Goal: Task Accomplishment & Management: Manage account settings

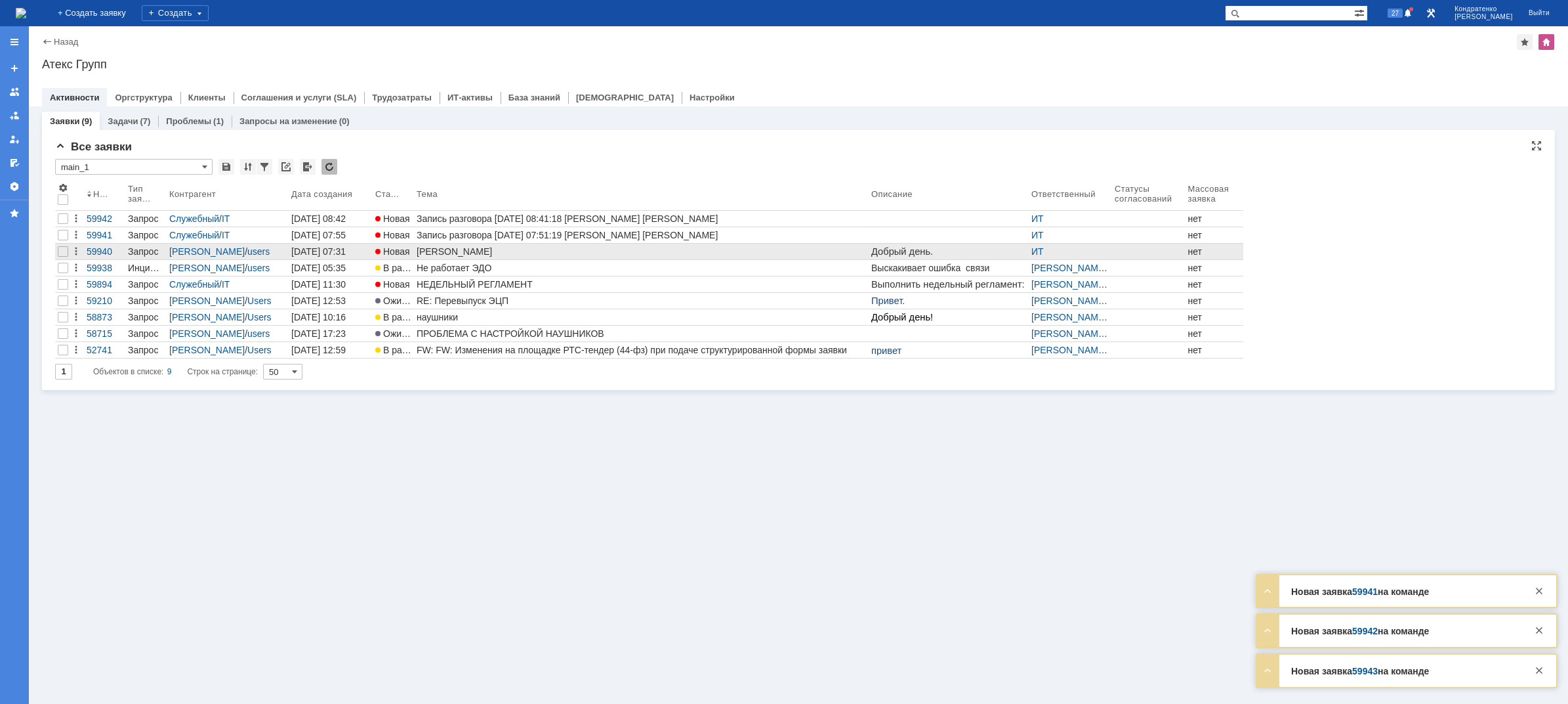
click at [474, 251] on div "[PERSON_NAME]" at bounding box center [641, 251] width 450 height 11
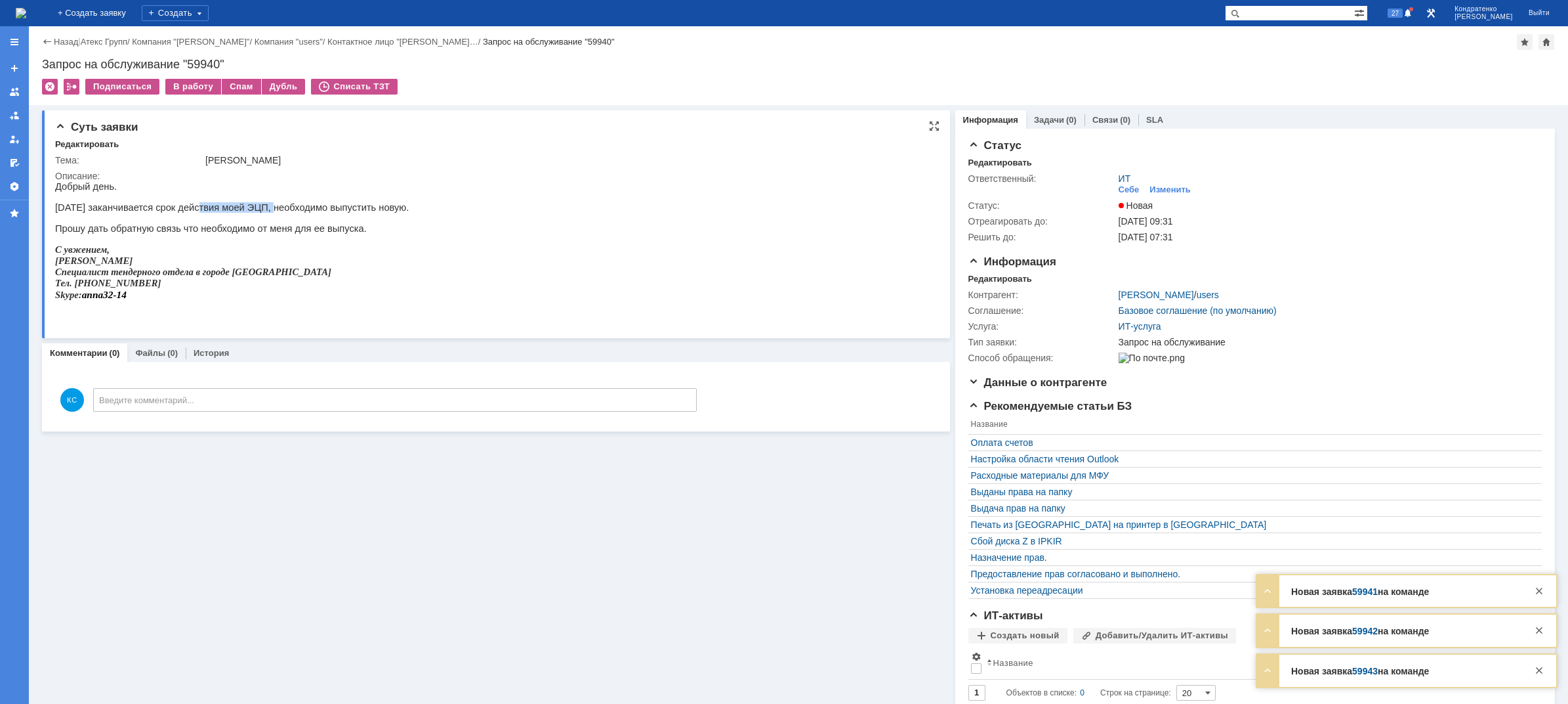
drag, startPoint x: 185, startPoint y: 207, endPoint x: 251, endPoint y: 207, distance: 66.0
click at [251, 207] on p "[DATE] заканчивается срок действия моей ЭЦП, необходимо выпустить новую." at bounding box center [232, 207] width 354 height 11
drag, startPoint x: 279, startPoint y: 212, endPoint x: 327, endPoint y: 211, distance: 48.0
click at [327, 211] on p "[DATE] заканчивается срок действия моей ЭЦП, необходимо выпустить новую." at bounding box center [232, 207] width 354 height 11
drag, startPoint x: 79, startPoint y: 235, endPoint x: 116, endPoint y: 235, distance: 37.0
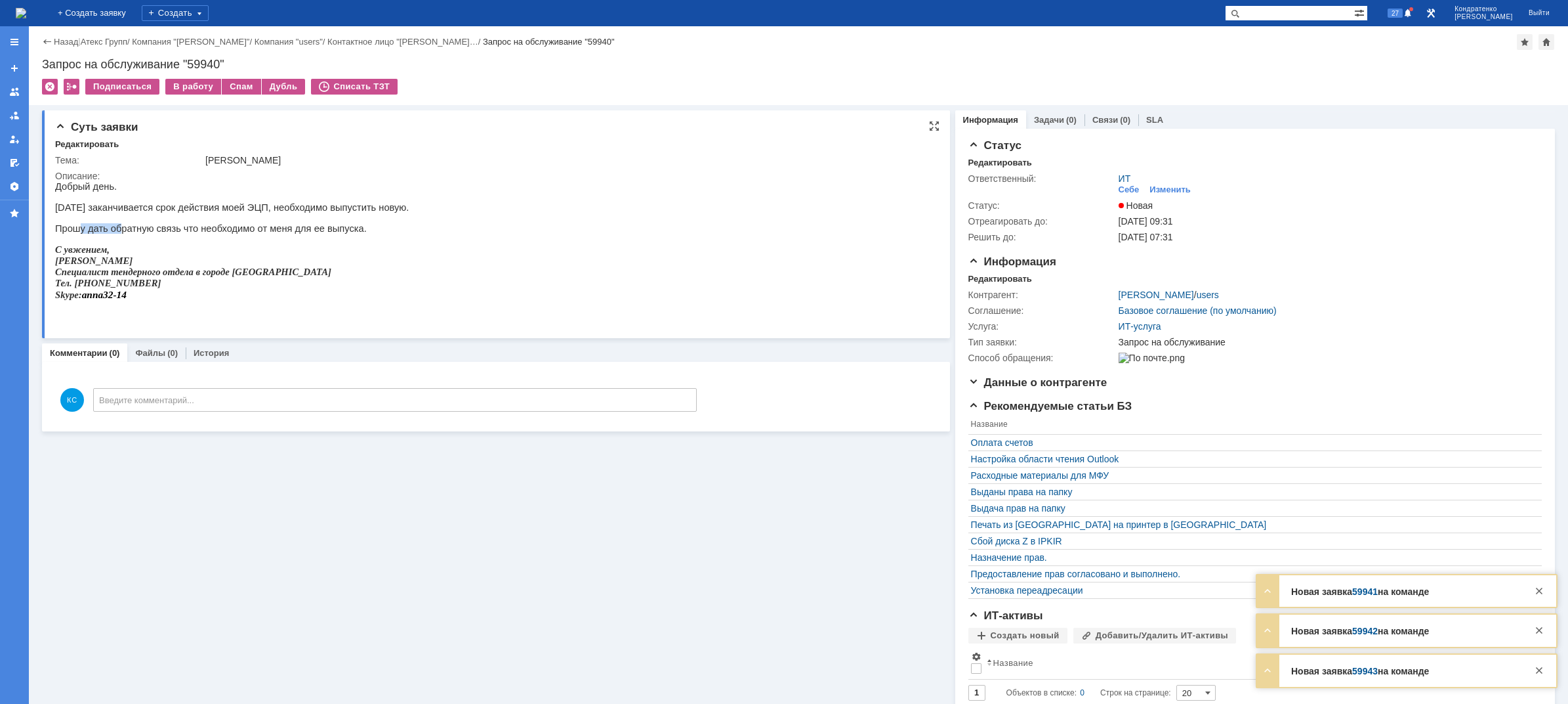
click at [116, 233] on p "Прошу дать обратную связь что необходимо от меня для ее выпуска." at bounding box center [232, 229] width 354 height 11
drag, startPoint x: 201, startPoint y: 237, endPoint x: 223, endPoint y: 237, distance: 22.0
click at [215, 233] on p "Прошу дать обратную связь что необходимо от меня для ее выпуска." at bounding box center [232, 229] width 354 height 11
drag, startPoint x: 248, startPoint y: 235, endPoint x: 281, endPoint y: 235, distance: 33.0
click at [270, 233] on p "Прошу дать обратную связь что необходимо от меня для ее выпуска." at bounding box center [232, 229] width 354 height 11
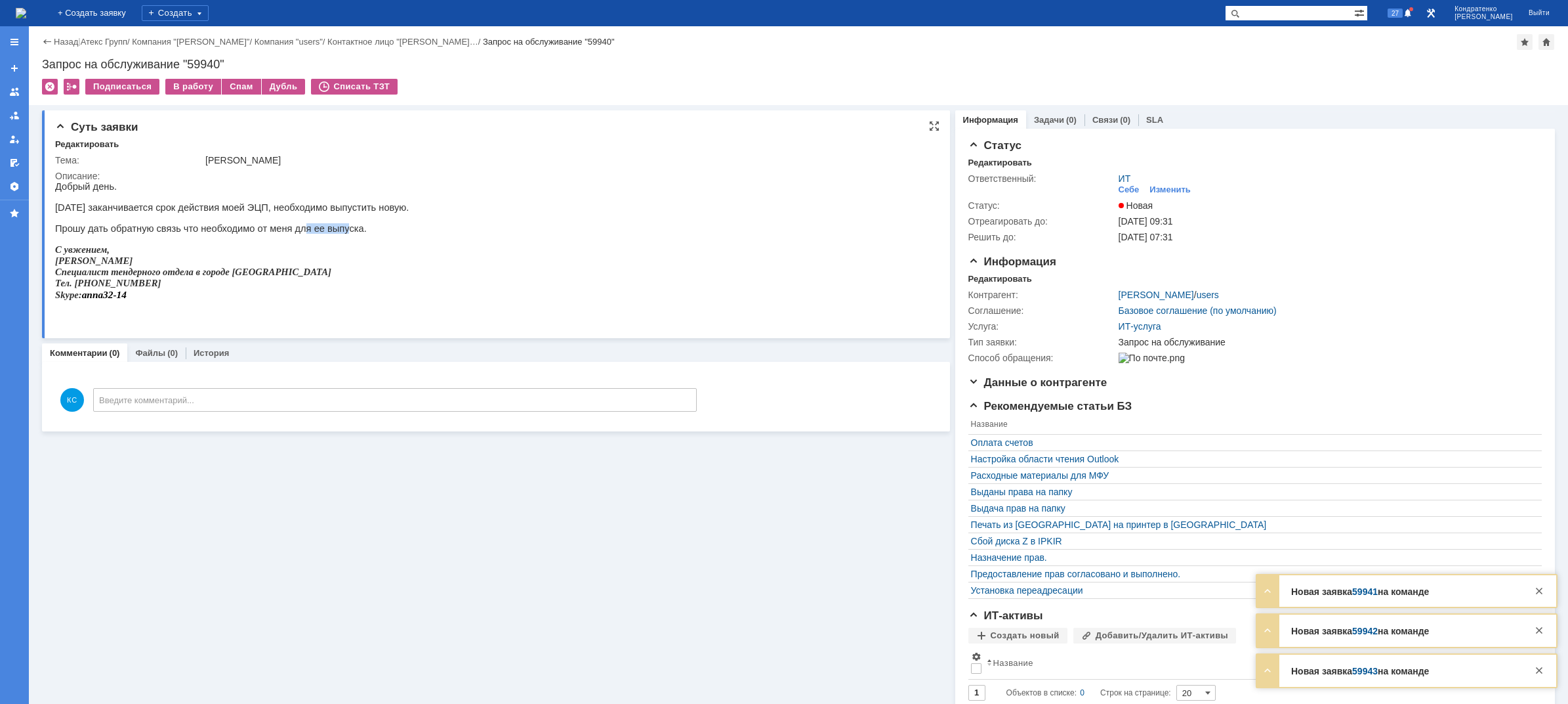
drag, startPoint x: 283, startPoint y: 235, endPoint x: 324, endPoint y: 240, distance: 41.3
click at [330, 233] on p "Прошу дать обратную связь что необходимо от меня для ее выпуска." at bounding box center [232, 229] width 354 height 11
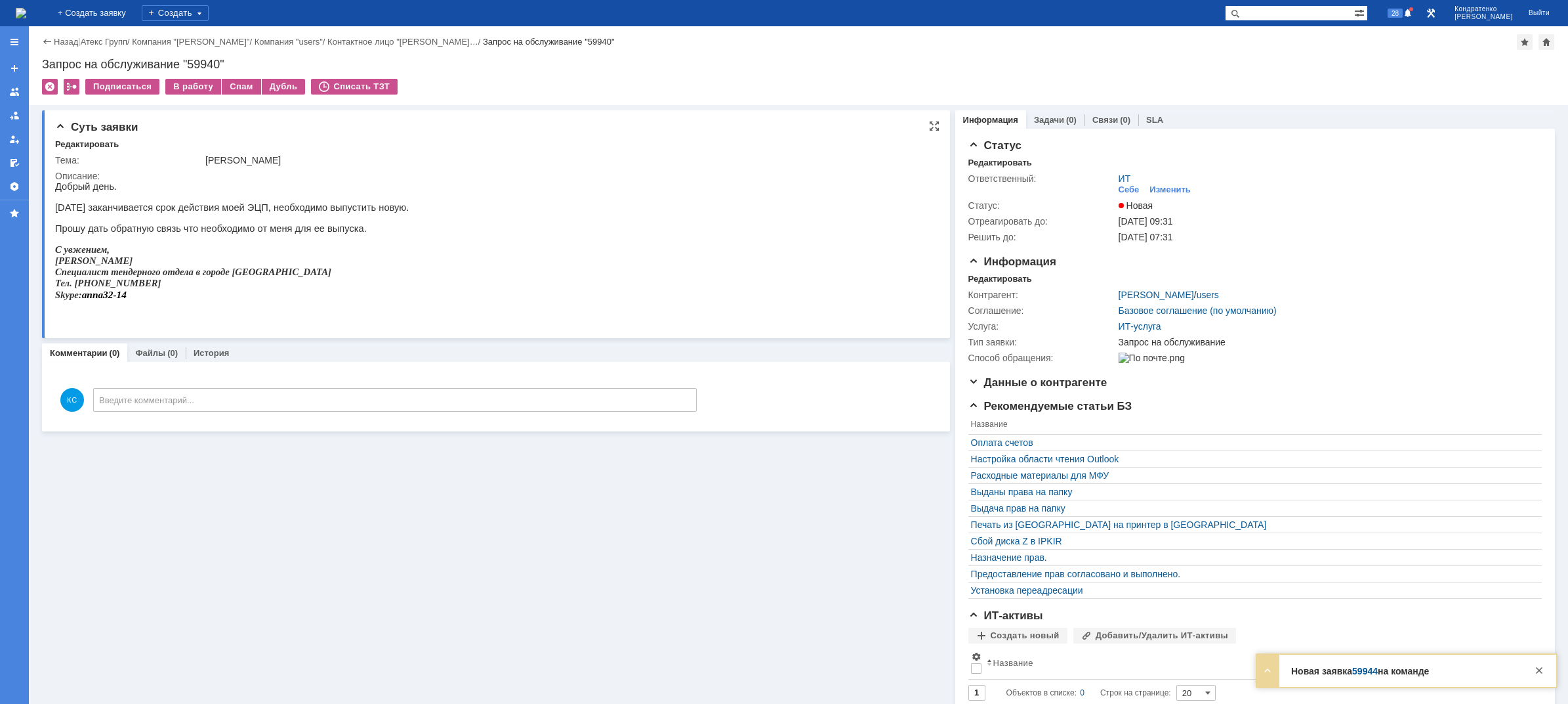
click at [245, 213] on p "[DATE] заканчивается срок действия моей ЭЦП, необходимо выпустить новую." at bounding box center [232, 207] width 354 height 11
click at [26, 18] on img at bounding box center [22, 13] width 11 height 11
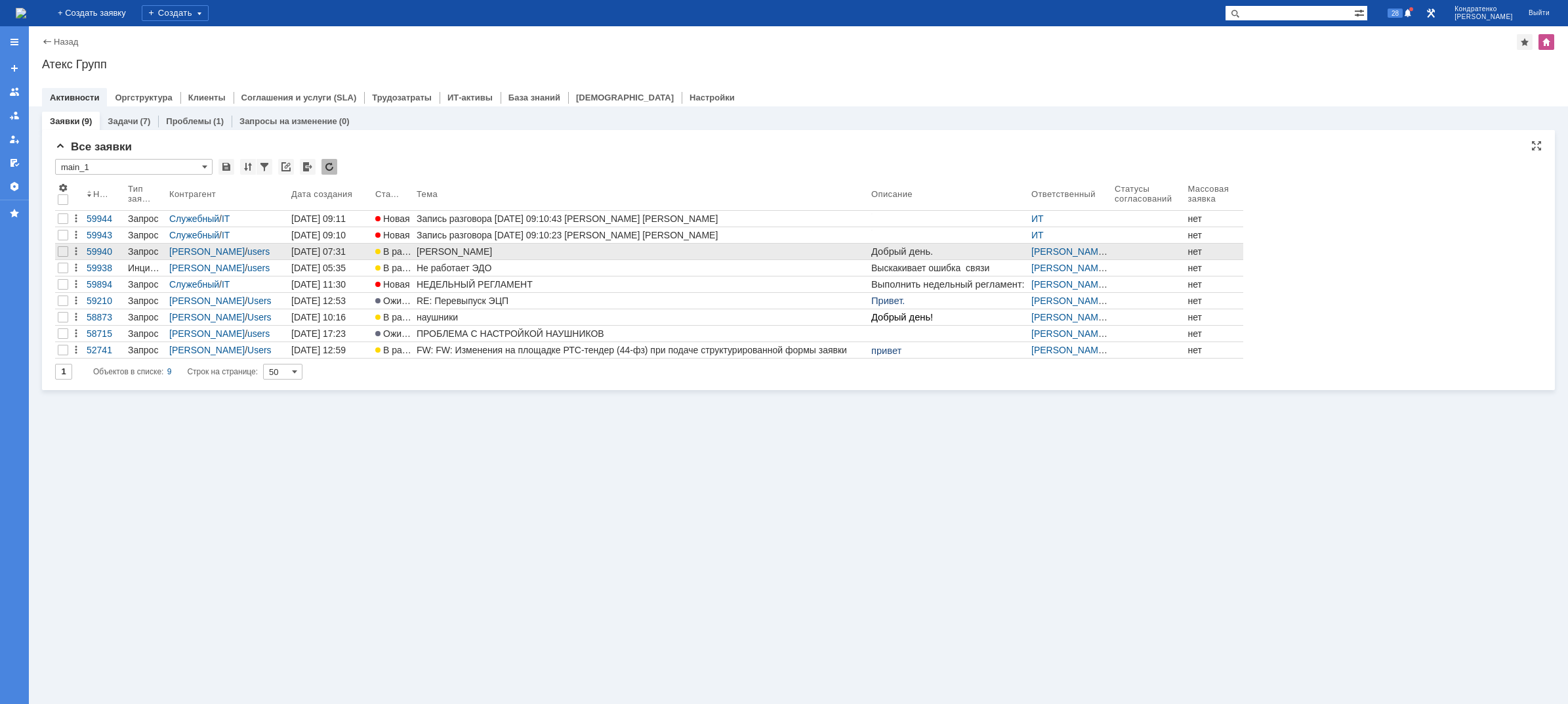
click at [465, 252] on div "[PERSON_NAME]" at bounding box center [641, 251] width 450 height 11
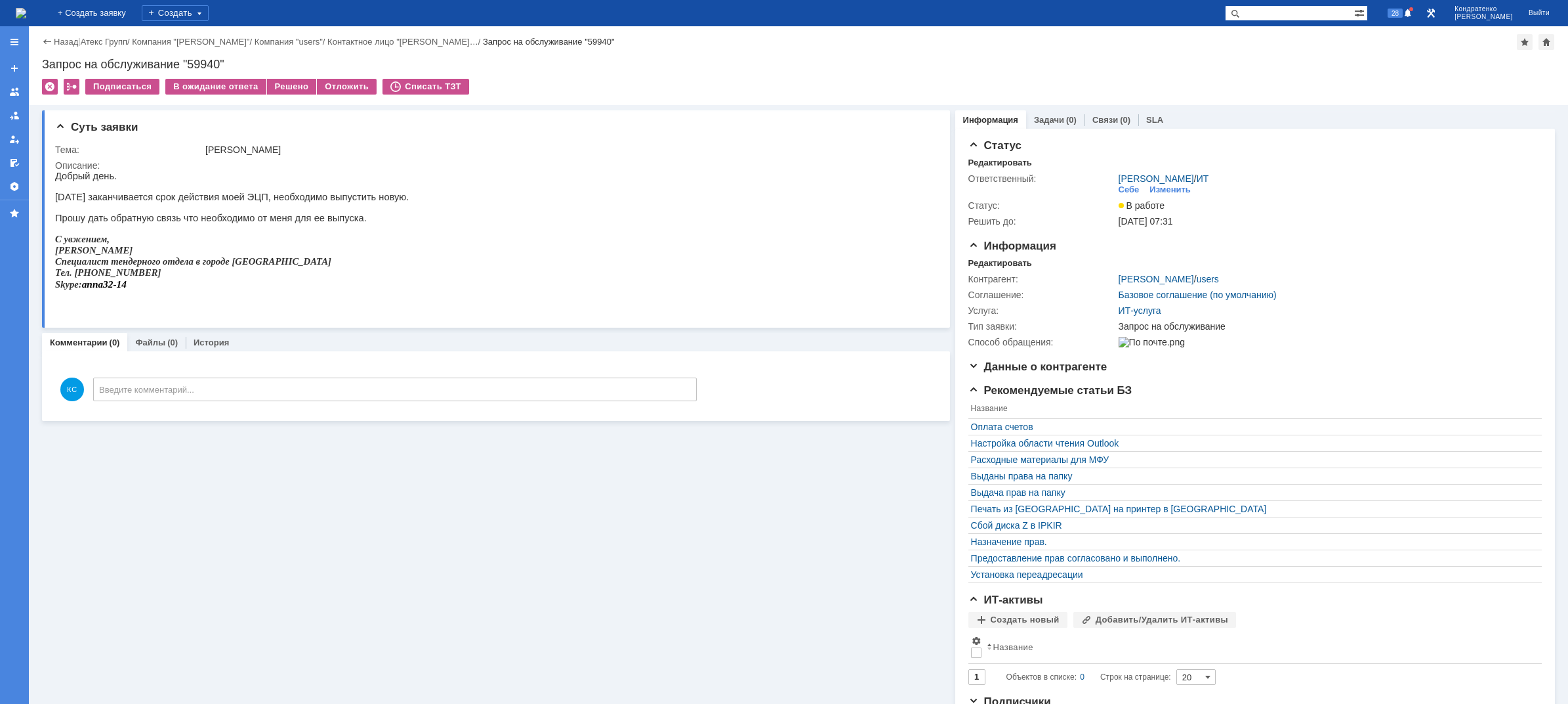
click at [26, 15] on img at bounding box center [22, 13] width 11 height 11
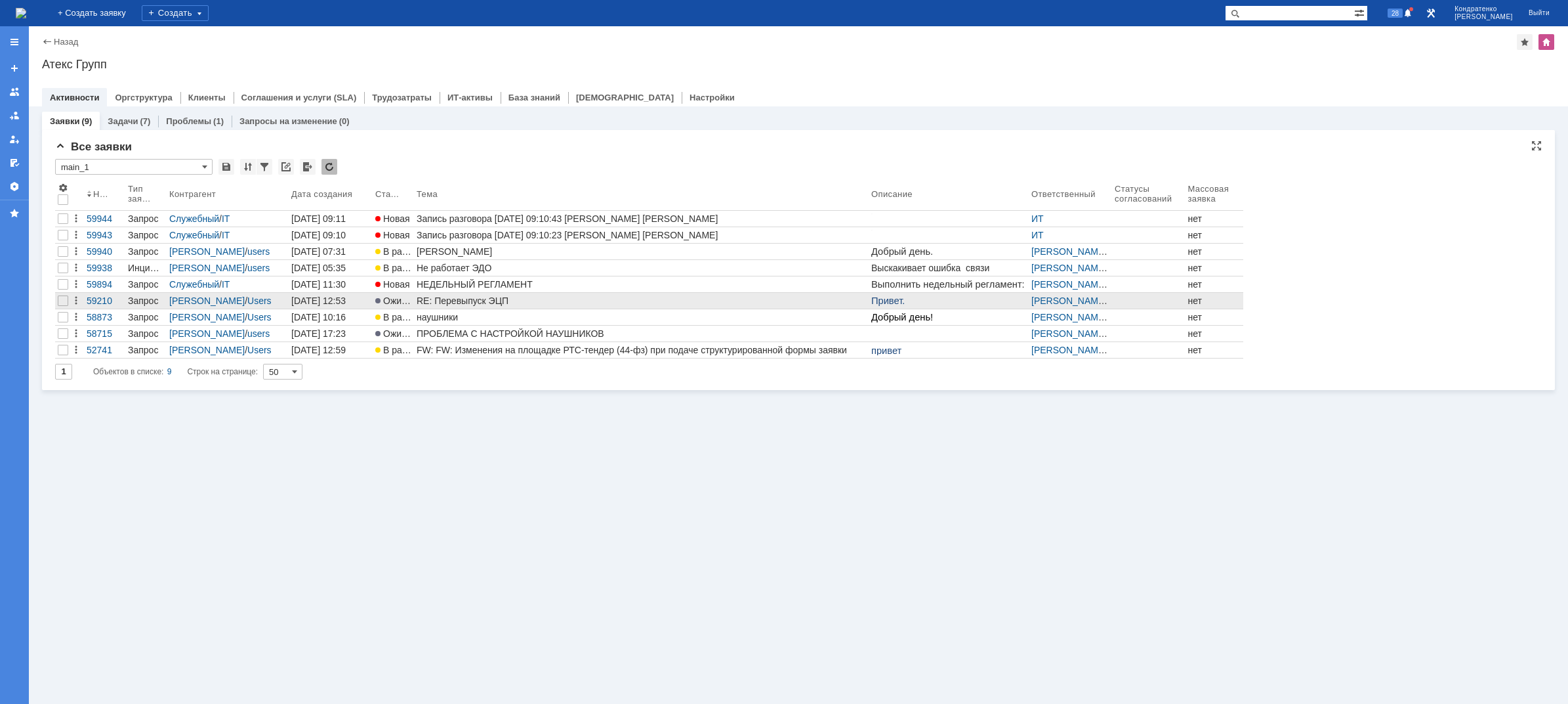
drag, startPoint x: 520, startPoint y: 664, endPoint x: 272, endPoint y: 294, distance: 445.4
click at [504, 651] on div "Заявки (9) Задачи (7) Проблемы (1) Запросы на изменение (0) Все заявки * main_1…" at bounding box center [798, 404] width 1539 height 597
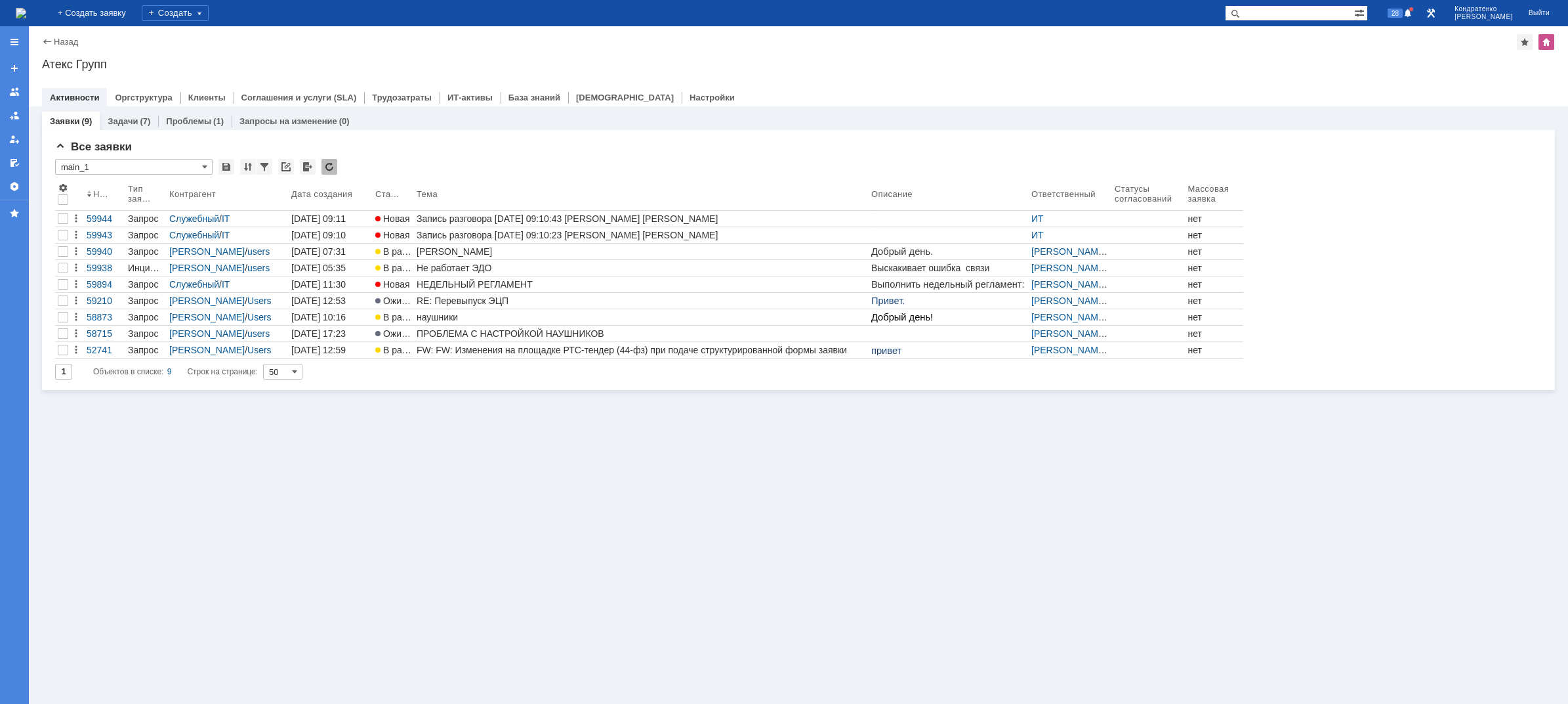
click at [26, 8] on img at bounding box center [22, 13] width 11 height 11
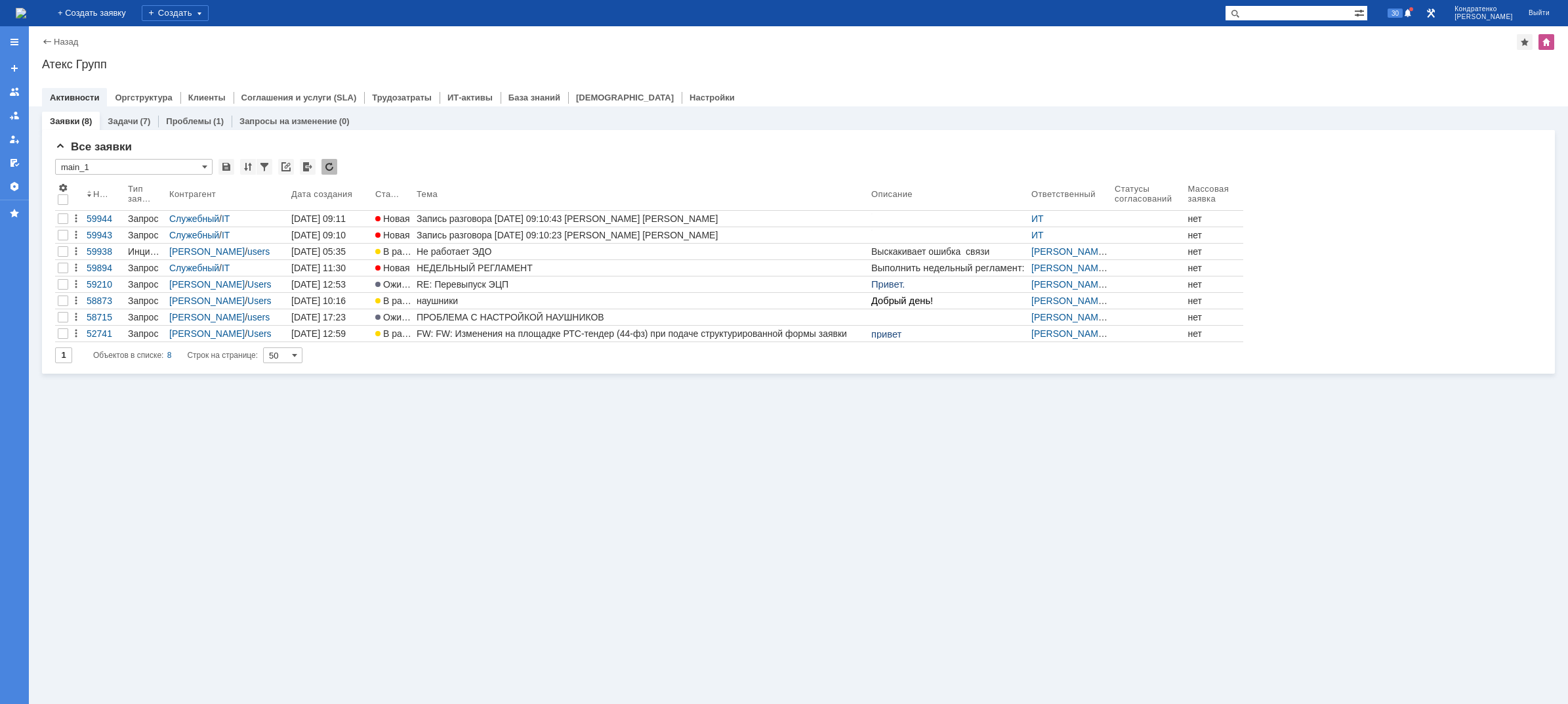
click at [460, 466] on div "Заявки (8) Задачи (7) Проблемы (1) Запросы на изменение (0) Все заявки * main_1…" at bounding box center [798, 404] width 1539 height 597
click at [26, 8] on img at bounding box center [22, 13] width 11 height 11
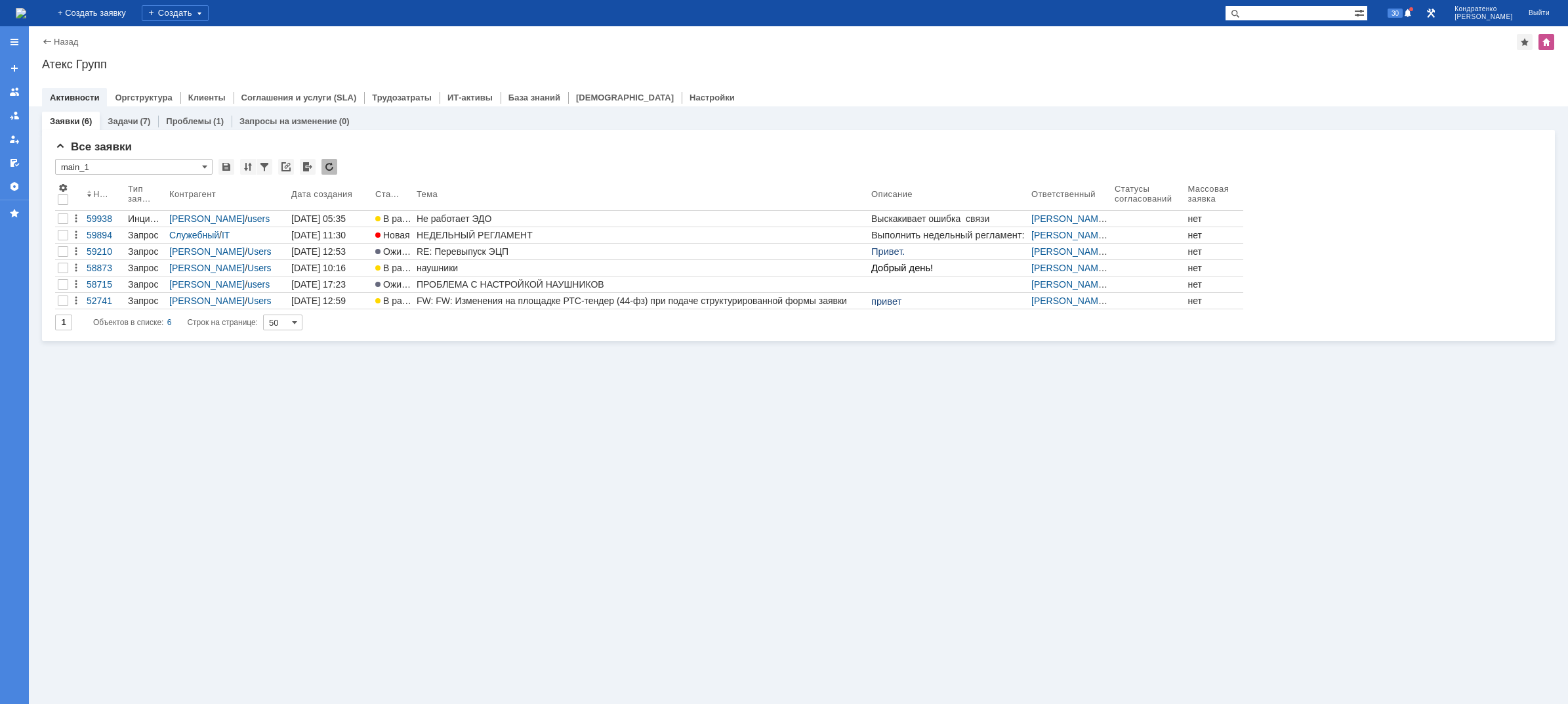
click at [481, 476] on div "Заявки (6) Задачи (7) Проблемы (1) Запросы на изменение (0) Все заявки * main_1…" at bounding box center [798, 404] width 1539 height 597
click at [229, 427] on div "Заявки (6) Задачи (7) Проблемы (1) Запросы на изменение (0) Все заявки * main_1…" at bounding box center [798, 404] width 1539 height 597
click at [609, 460] on div "Заявки (6) Задачи (7) Проблемы (1) Запросы на изменение (0) Все заявки * main_1…" at bounding box center [798, 404] width 1539 height 597
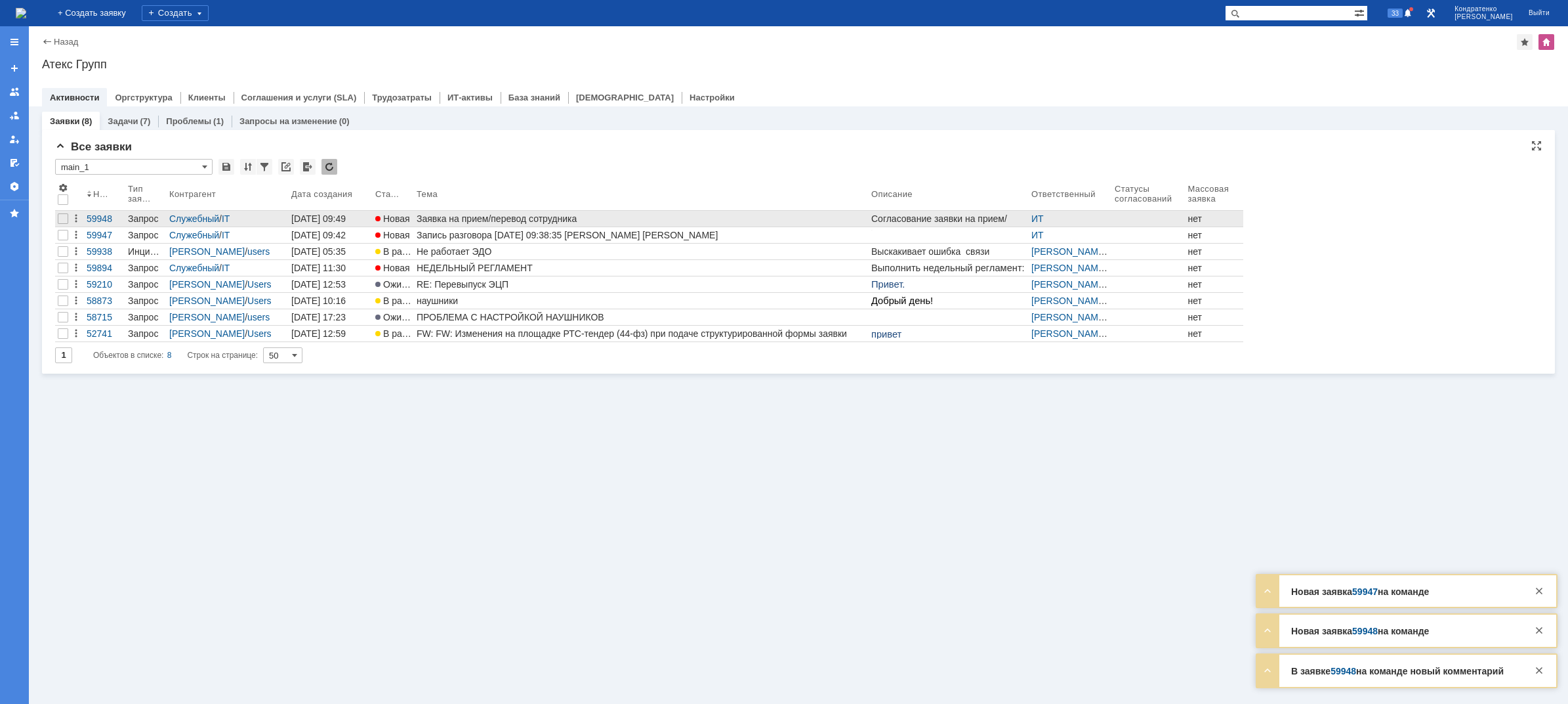
click at [448, 224] on div "Заявка на прием/перевод сотрудника" at bounding box center [641, 219] width 450 height 11
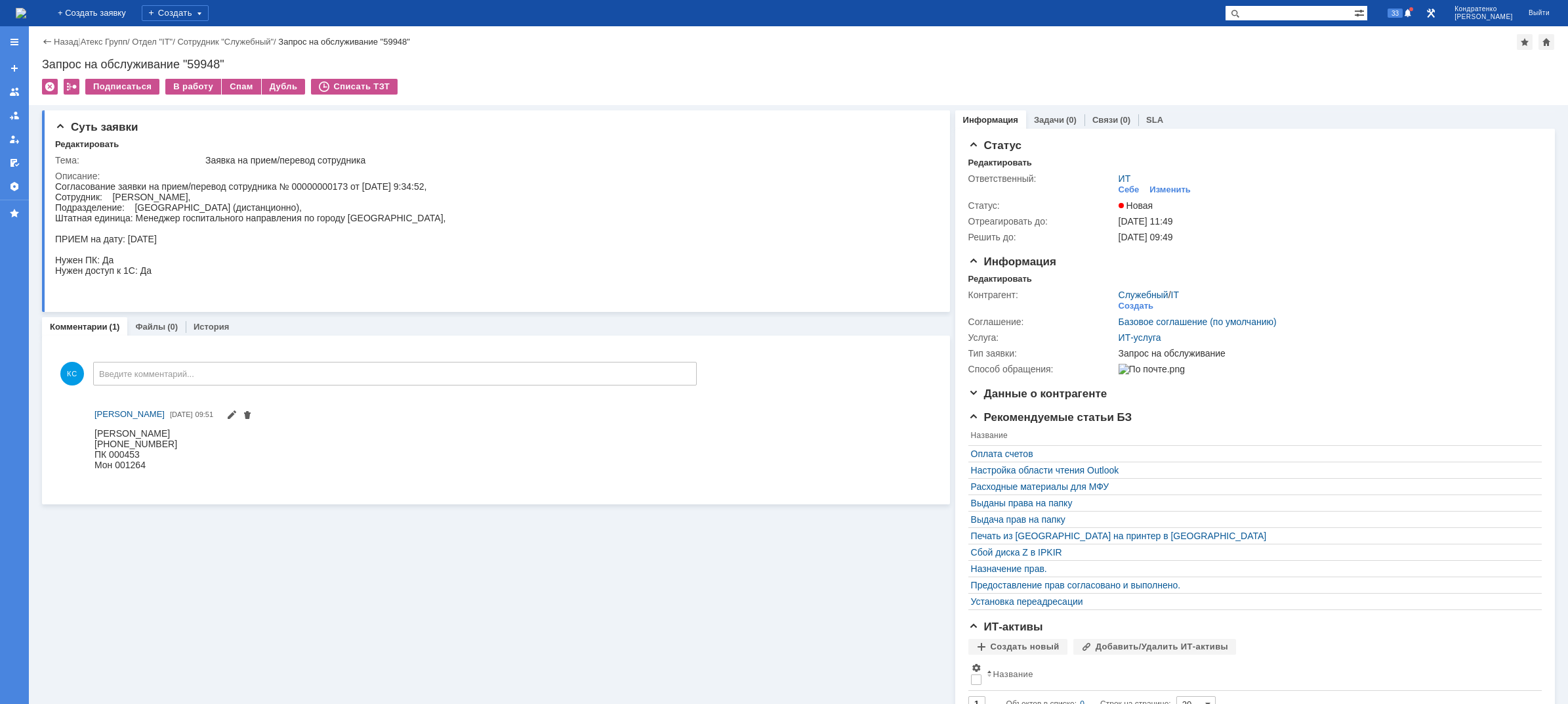
click at [26, 14] on img at bounding box center [22, 13] width 11 height 11
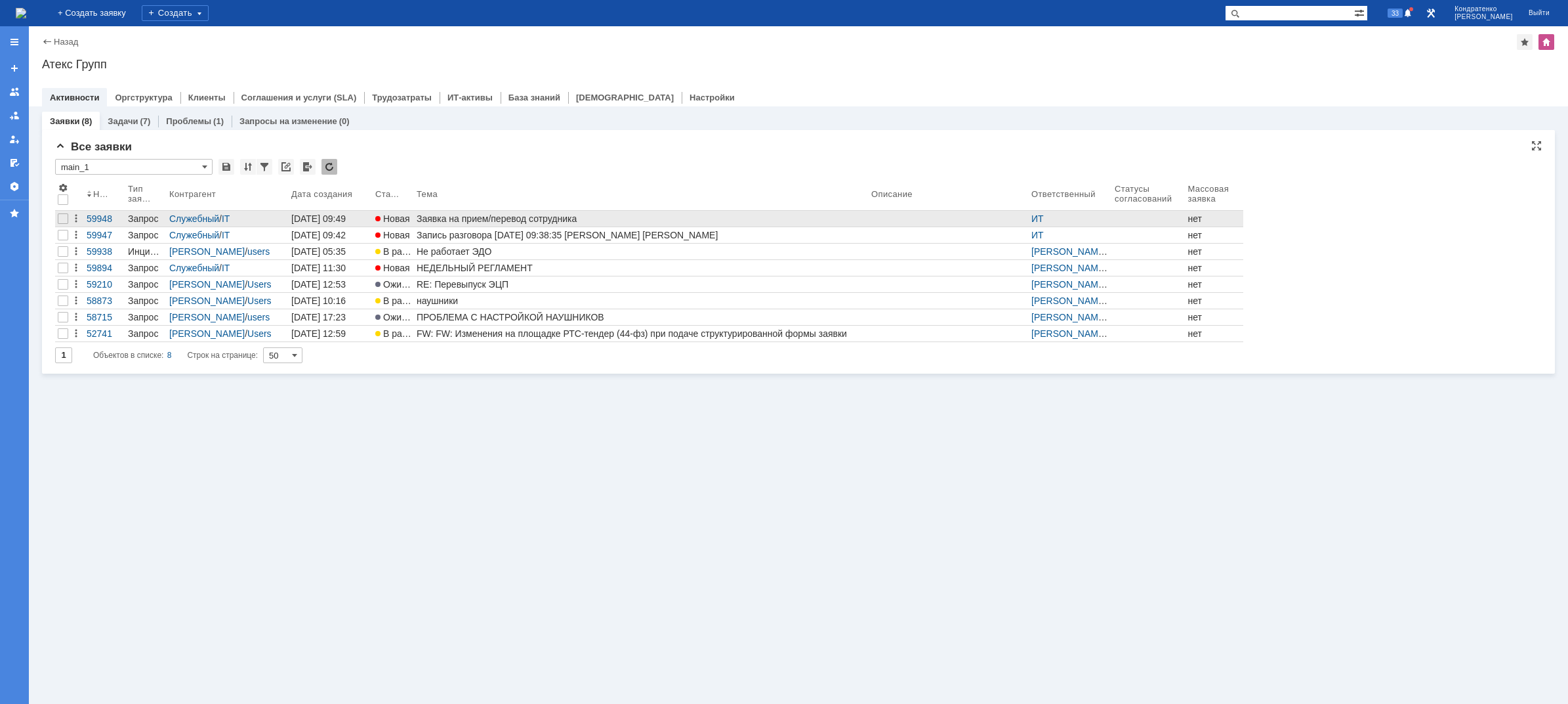
click at [426, 218] on div "Заявка на прием/перевод сотрудника" at bounding box center [641, 219] width 450 height 11
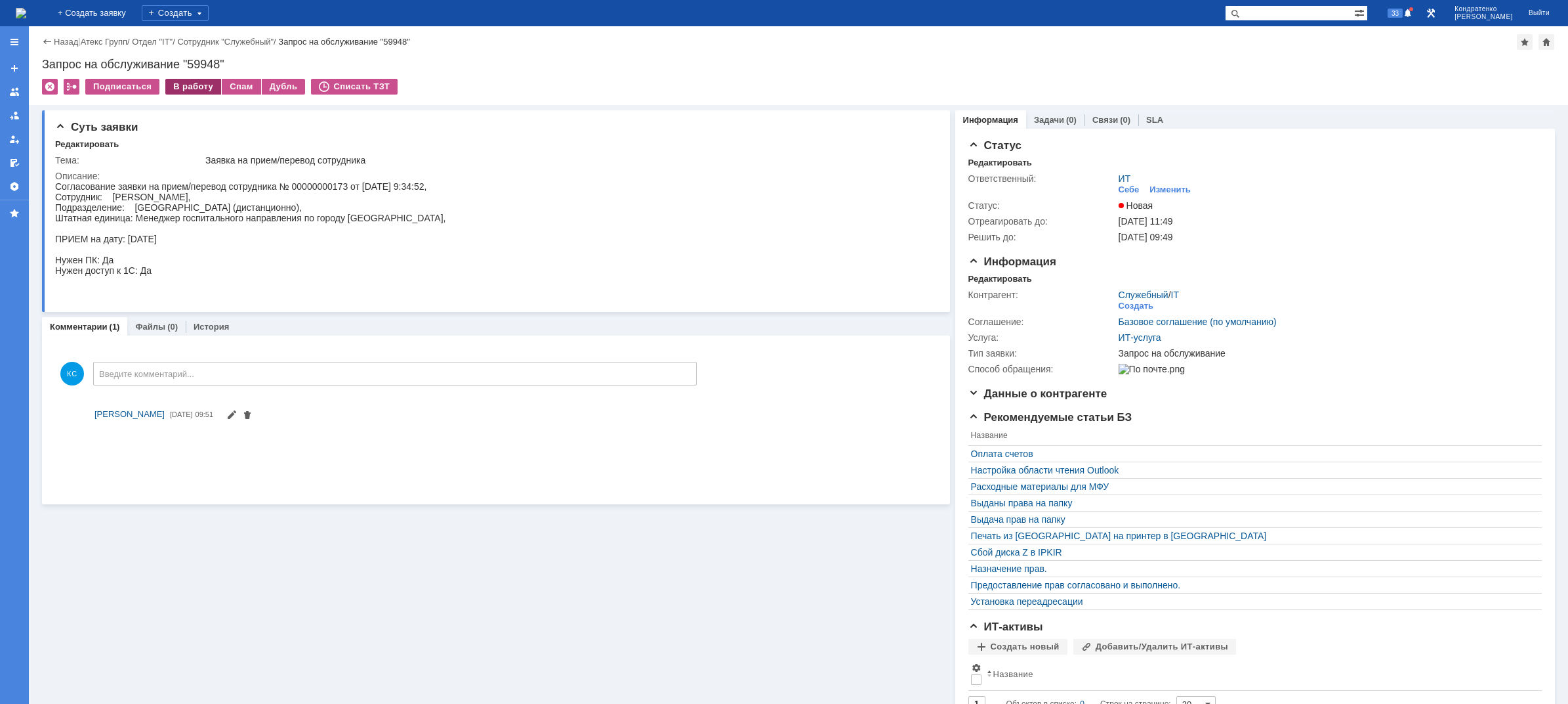
click at [187, 86] on div "В работу" at bounding box center [193, 87] width 56 height 16
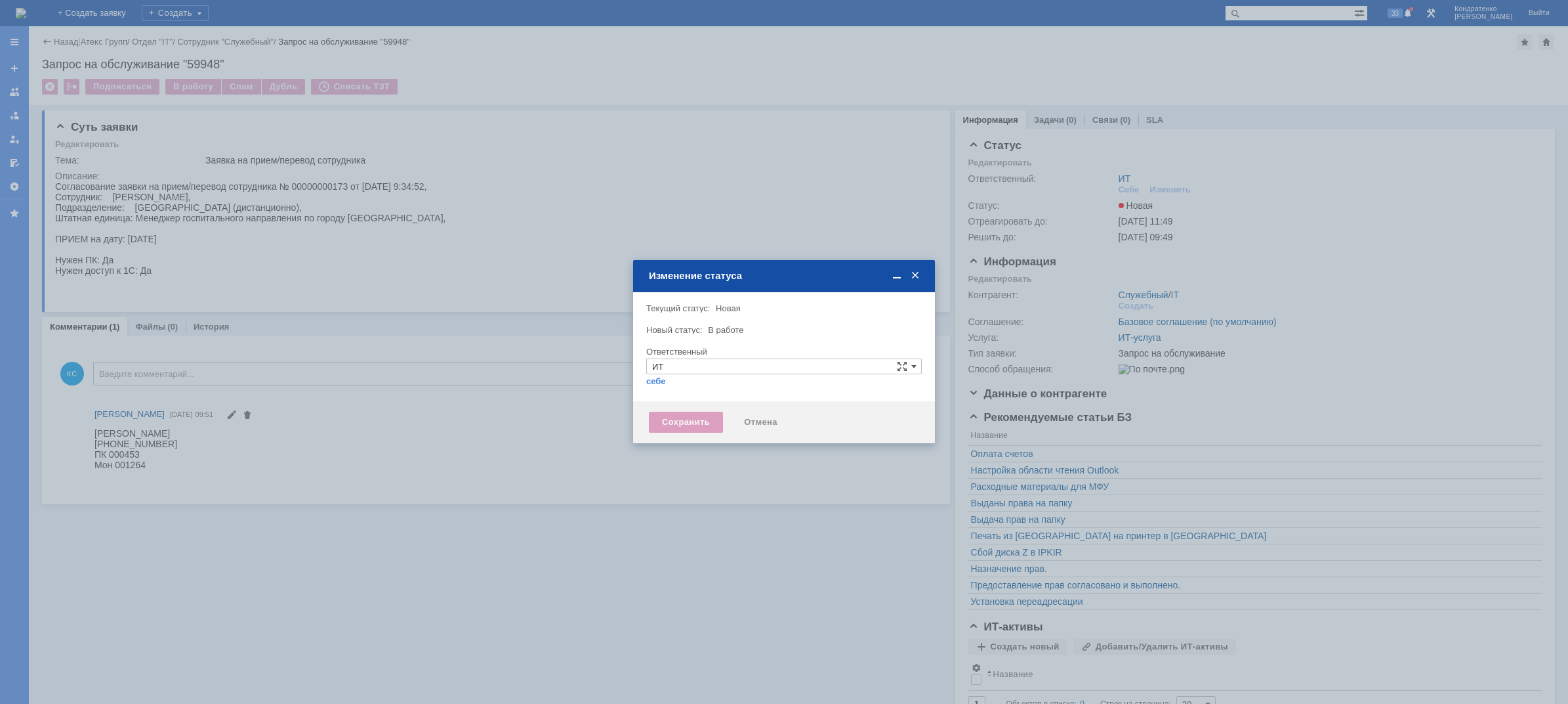
type input "[PERSON_NAME]"
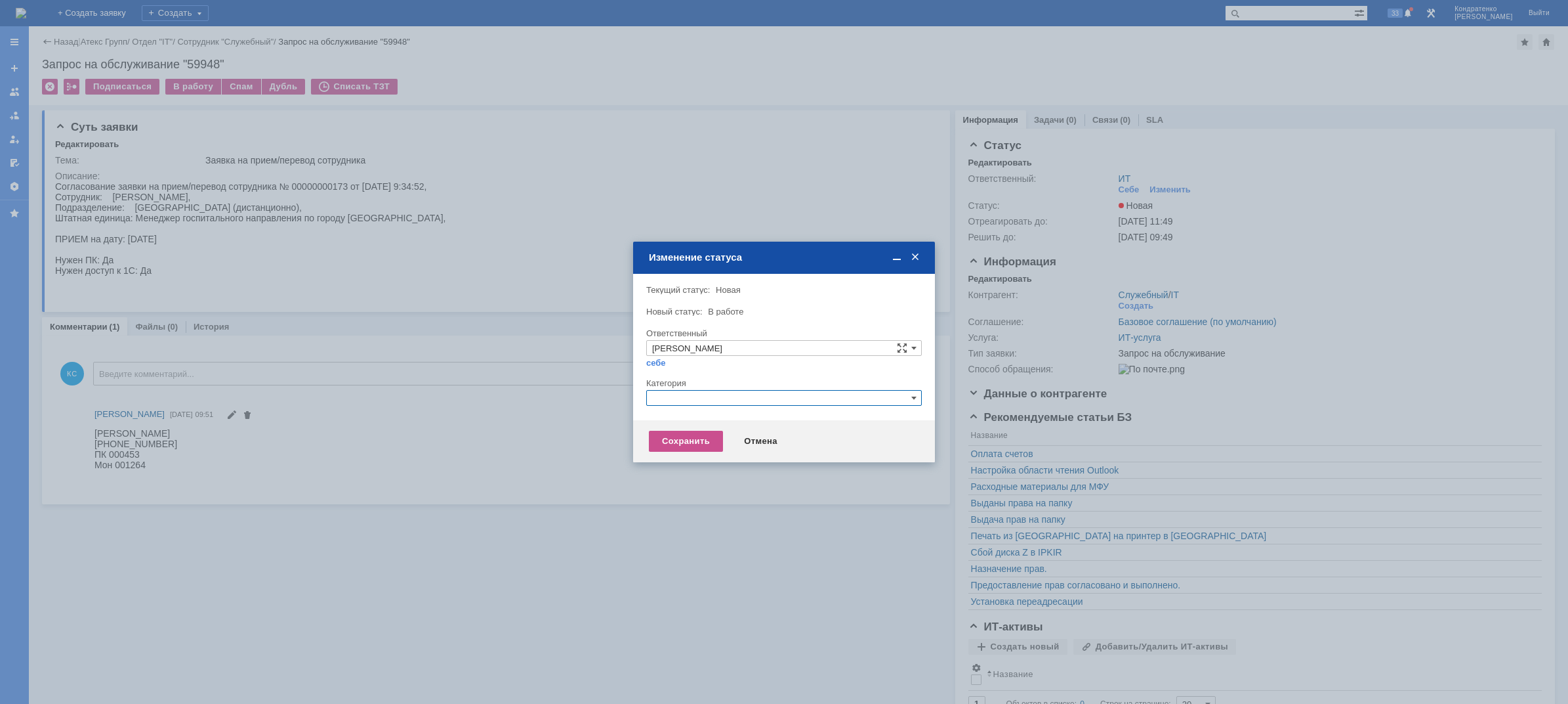
click at [699, 400] on input "text" at bounding box center [784, 398] width 276 height 16
click at [694, 472] on span "Прием(увольнение) сотрудников" at bounding box center [784, 475] width 264 height 11
click at [681, 445] on div "Сохранить" at bounding box center [686, 441] width 74 height 21
type input "Прием(увольнение) сотрудников"
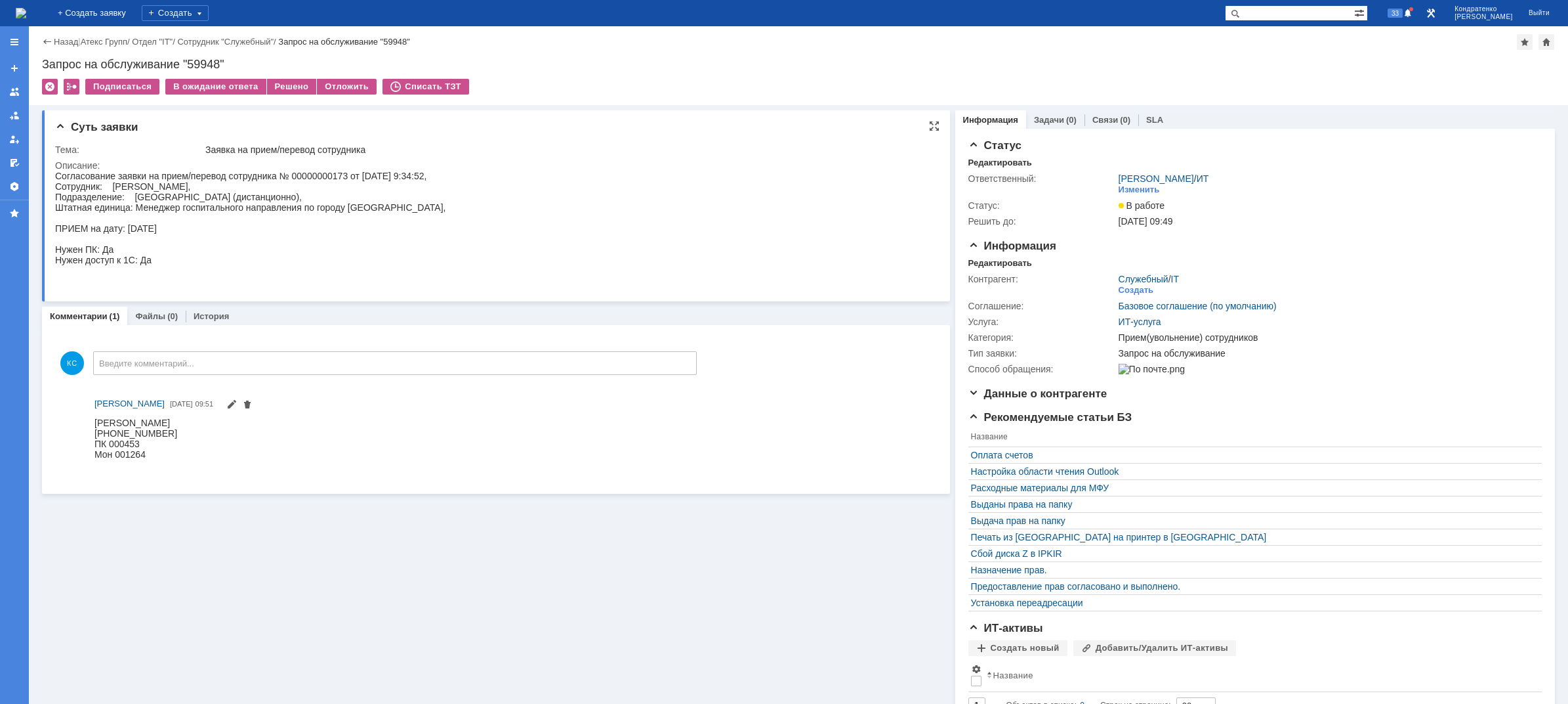
drag, startPoint x: 111, startPoint y: 187, endPoint x: 244, endPoint y: 188, distance: 133.0
click at [244, 188] on div "Согласование заявки на прием/перевод сотрудника № 00000000173 от [DATE] 9:34:52…" at bounding box center [250, 228] width 390 height 116
copy div "[PERSON_NAME]"
click at [119, 190] on div "Согласование заявки на прием/перевод сотрудника № 00000000173 от [DATE] 9:34:52…" at bounding box center [250, 228] width 390 height 116
drag, startPoint x: 114, startPoint y: 188, endPoint x: 243, endPoint y: 184, distance: 129.1
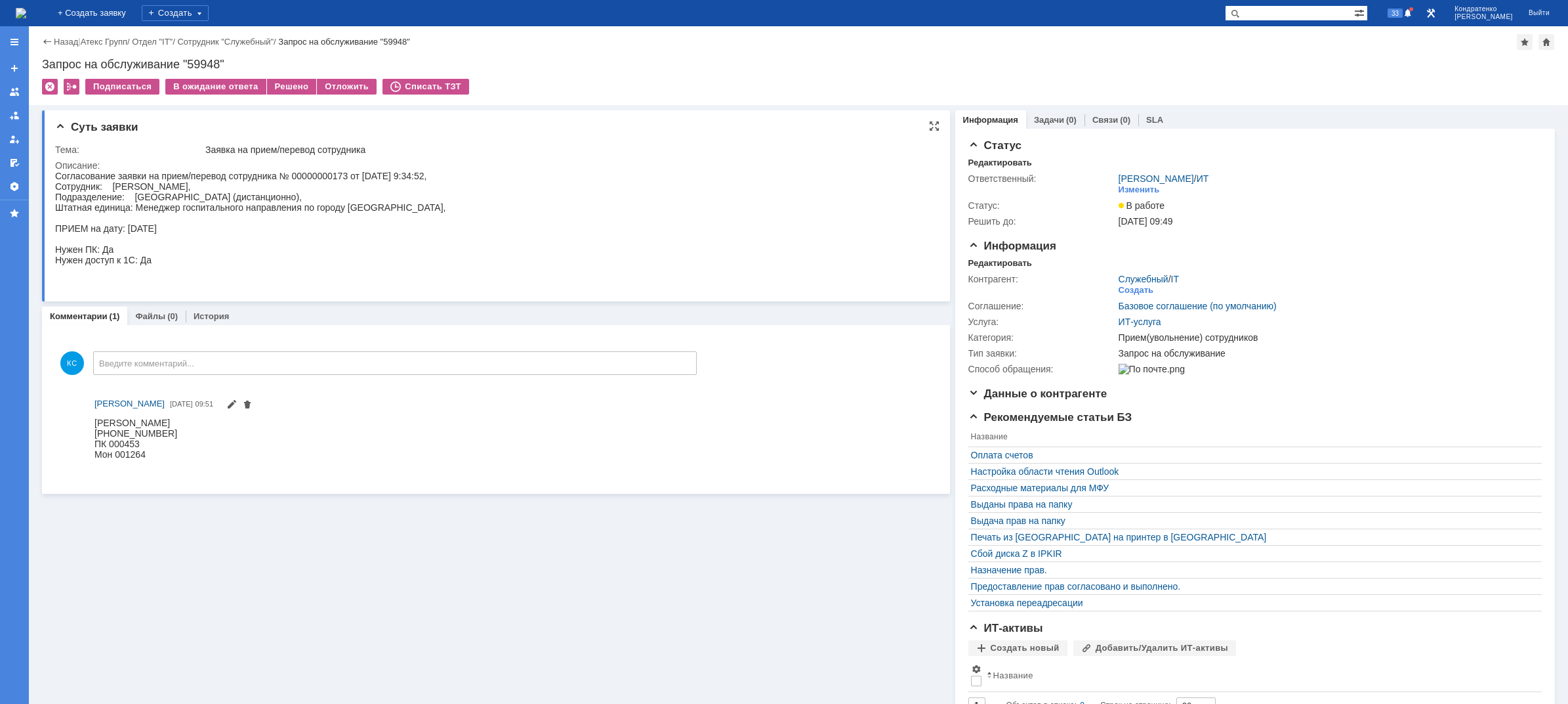
click at [243, 184] on div "Согласование заявки на прием/перевод сотрудника № 00000000173 от [DATE] 9:34:52…" at bounding box center [250, 228] width 390 height 116
copy div "[PERSON_NAME]"
drag, startPoint x: 96, startPoint y: 434, endPoint x: 174, endPoint y: 436, distance: 78.0
click at [174, 436] on div "[PHONE_NUMBER]" at bounding box center [136, 433] width 83 height 11
copy div "[PHONE_NUMBER]"
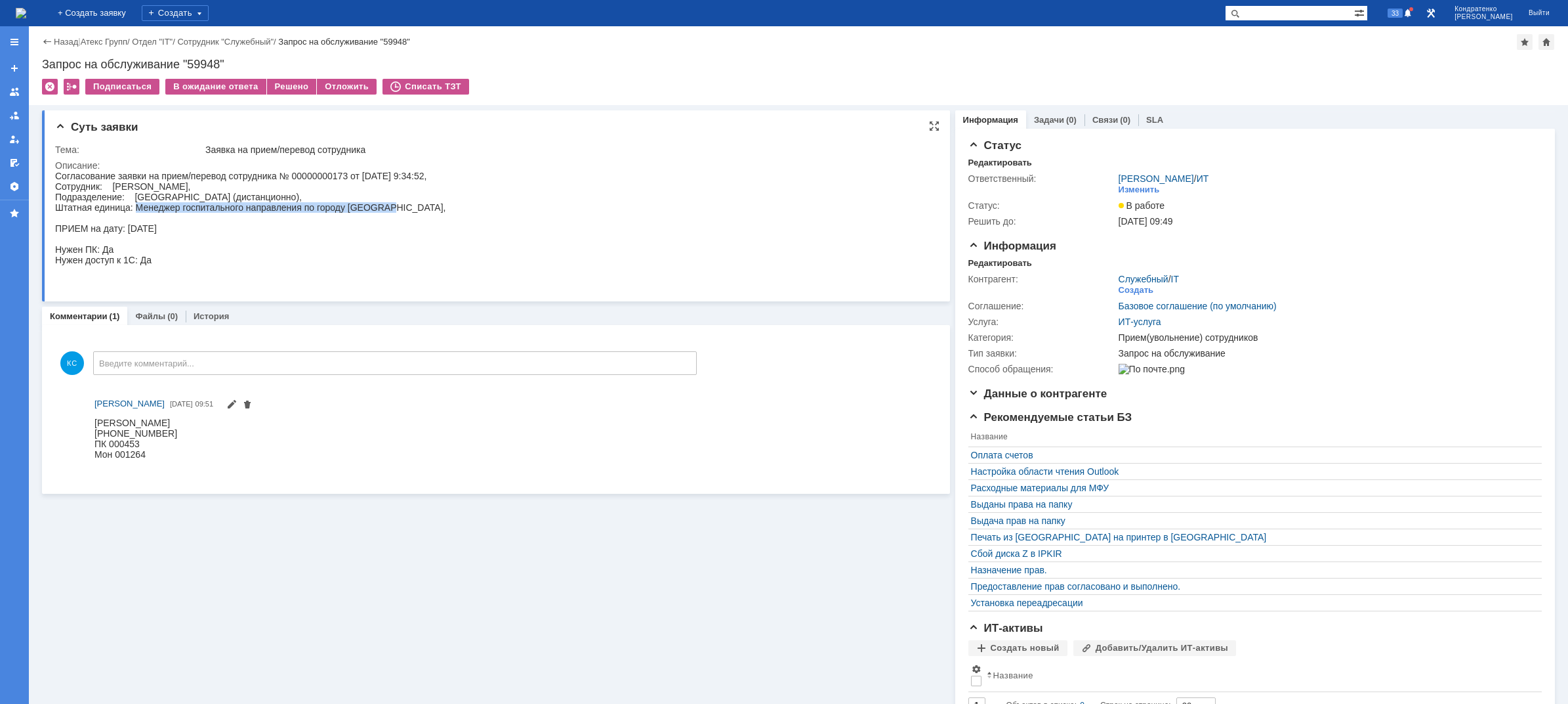
drag, startPoint x: 136, startPoint y: 210, endPoint x: 388, endPoint y: 204, distance: 252.1
click at [388, 204] on div "Согласование заявки на прием/перевод сотрудника № 00000000173 от [DATE] 9:34:52…" at bounding box center [250, 228] width 390 height 116
copy div "Менеджер госпитального направления по городу [GEOGRAPHIC_DATA]"
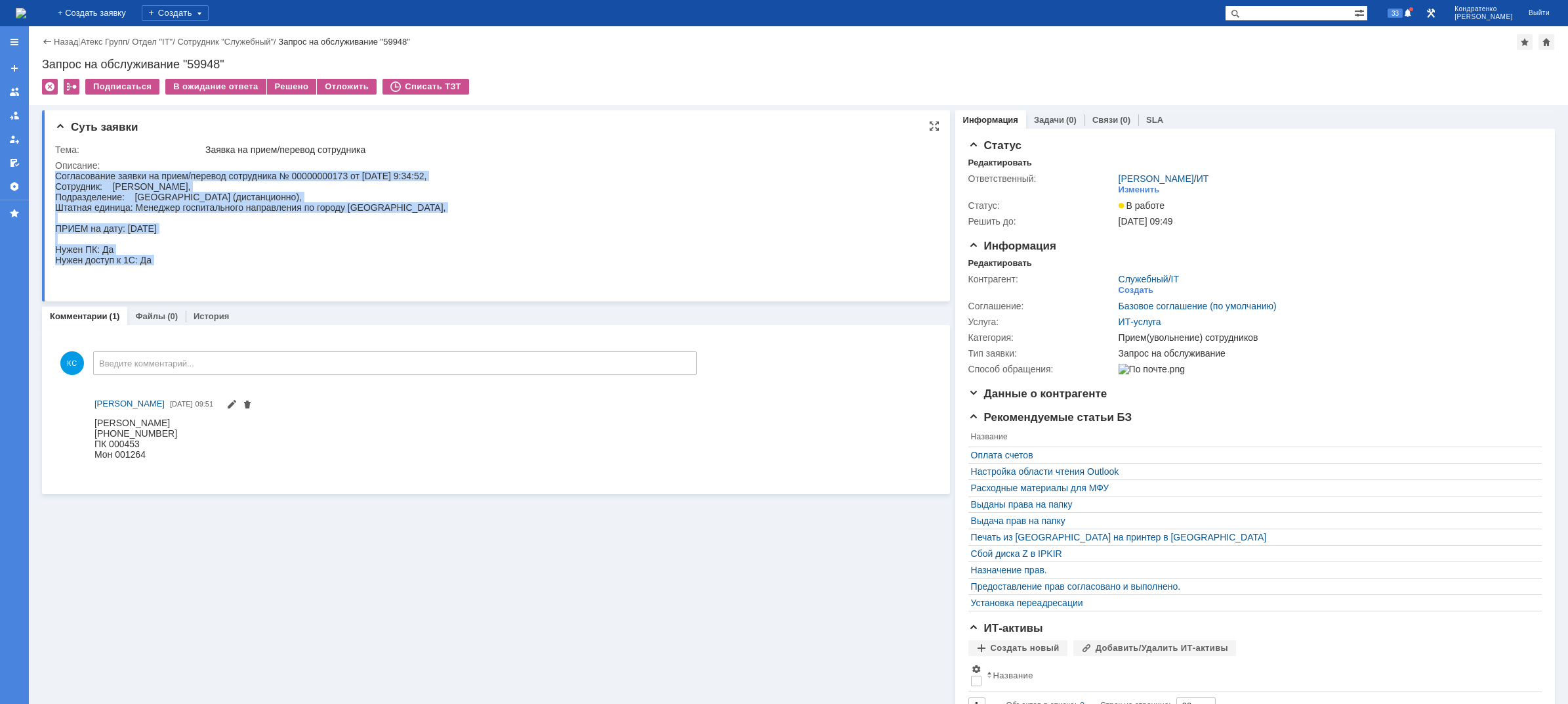
drag, startPoint x: 173, startPoint y: 272, endPoint x: 57, endPoint y: 174, distance: 151.9
click at [57, 174] on div "Согласование заявки на прием/перевод сотрудника № 00000000173 от [DATE] 9:34:52…" at bounding box center [250, 228] width 390 height 116
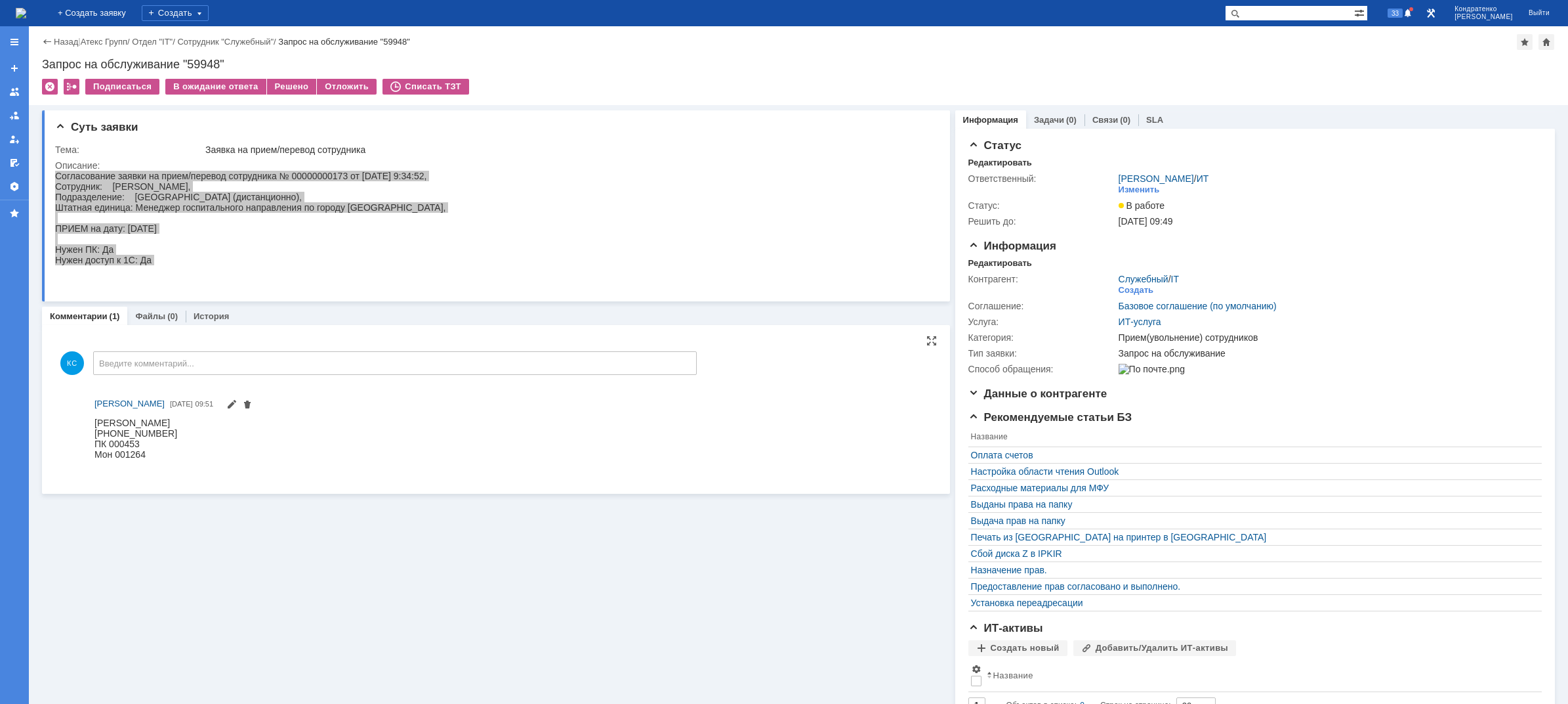
click at [148, 453] on div "Мон 001264" at bounding box center [136, 453] width 83 height 11
drag, startPoint x: 118, startPoint y: 443, endPoint x: 99, endPoint y: 440, distance: 19.2
click at [99, 440] on body "[PERSON_NAME] [PHONE_NUMBER] ПК 000453 Мон 001264" at bounding box center [136, 443] width 83 height 52
click at [99, 443] on div "ПК 000453" at bounding box center [136, 444] width 83 height 11
click at [96, 443] on div "ПК 000453" at bounding box center [136, 444] width 83 height 11
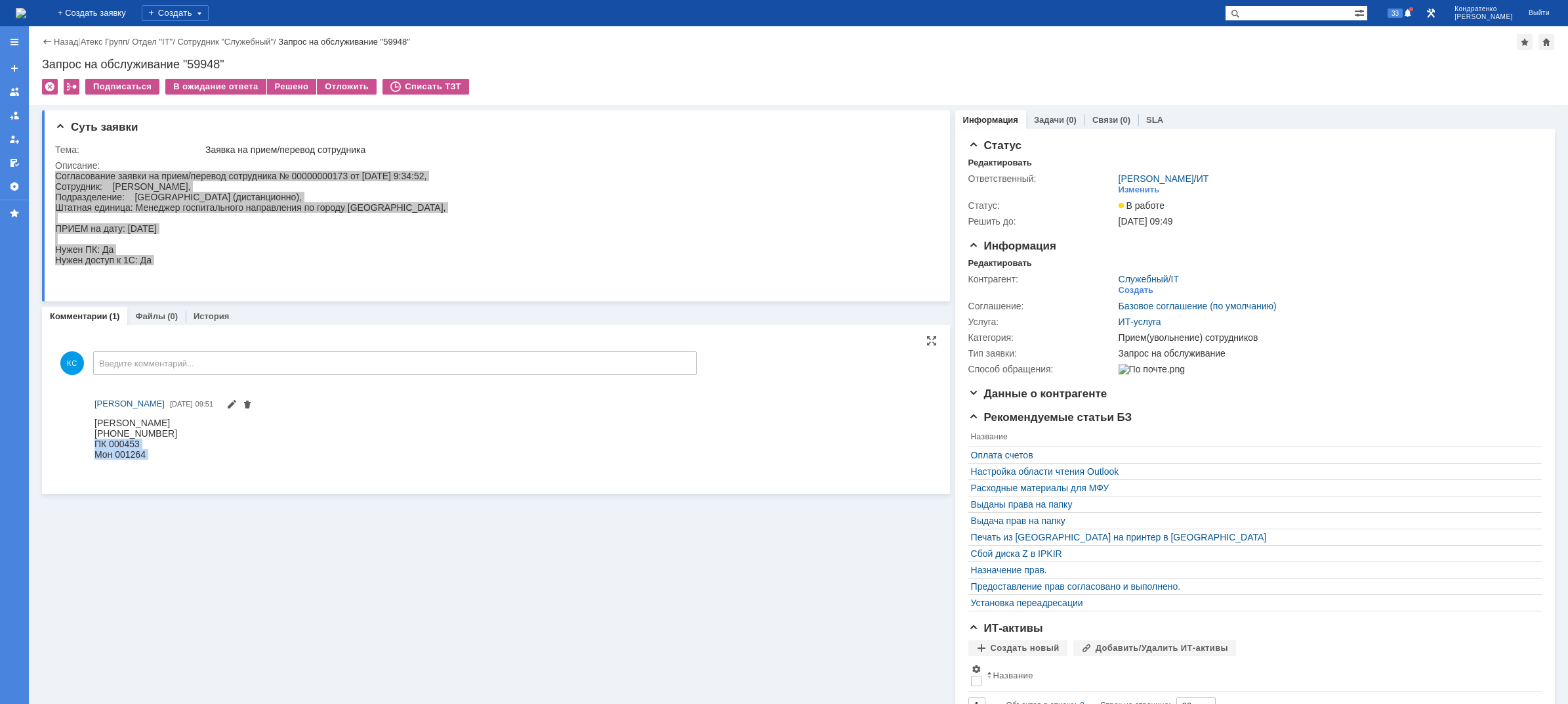
drag, startPoint x: 94, startPoint y: 443, endPoint x: 143, endPoint y: 460, distance: 51.9
click at [143, 460] on body "[PERSON_NAME] [PHONE_NUMBER] ПК 000453 Мон 001264" at bounding box center [136, 443] width 83 height 52
copy body "ПК 000453 Мон 001264"
click at [1121, 188] on div "Изменить" at bounding box center [1139, 189] width 41 height 11
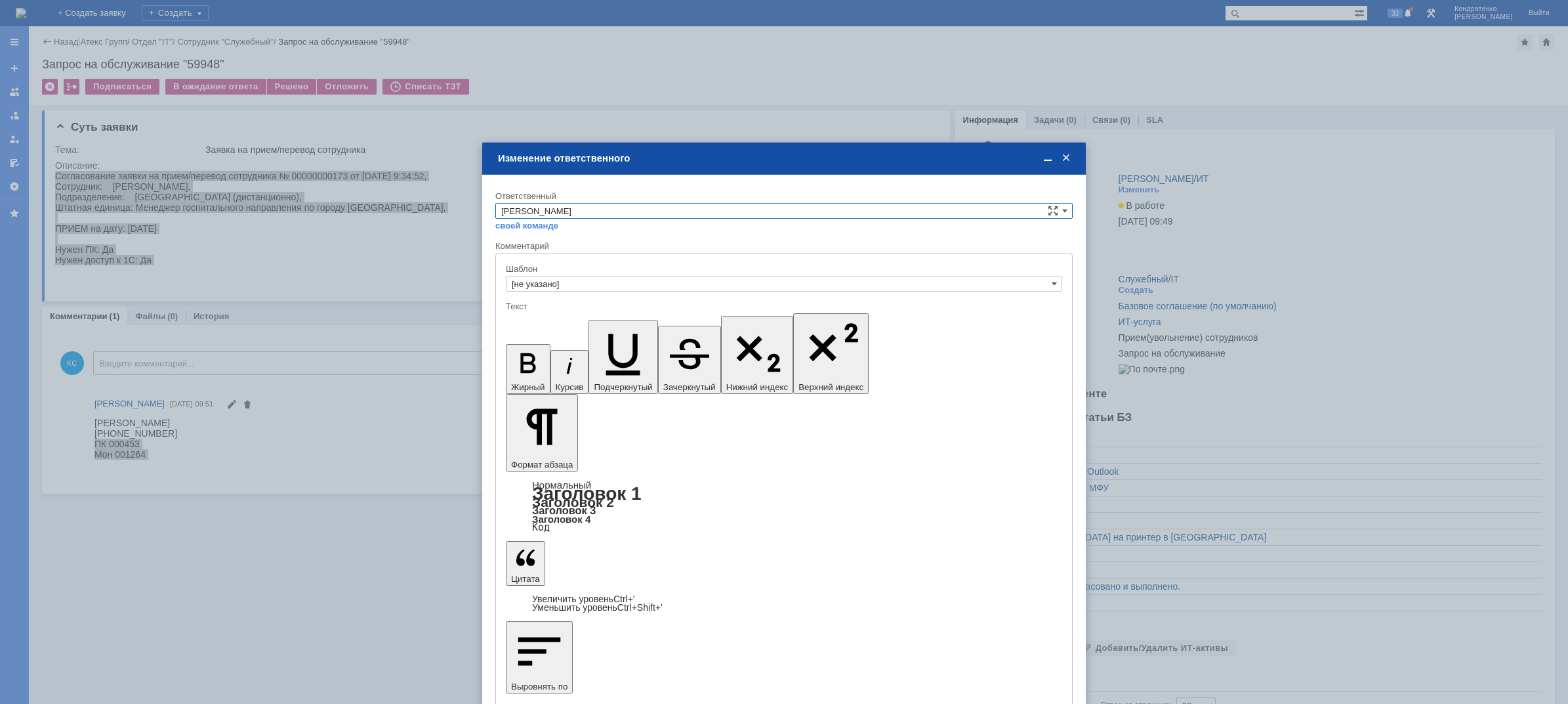
click at [672, 210] on input "[PERSON_NAME]" at bounding box center [784, 211] width 577 height 16
click at [543, 317] on span "АСУ" at bounding box center [784, 320] width 565 height 11
type input "АСУ"
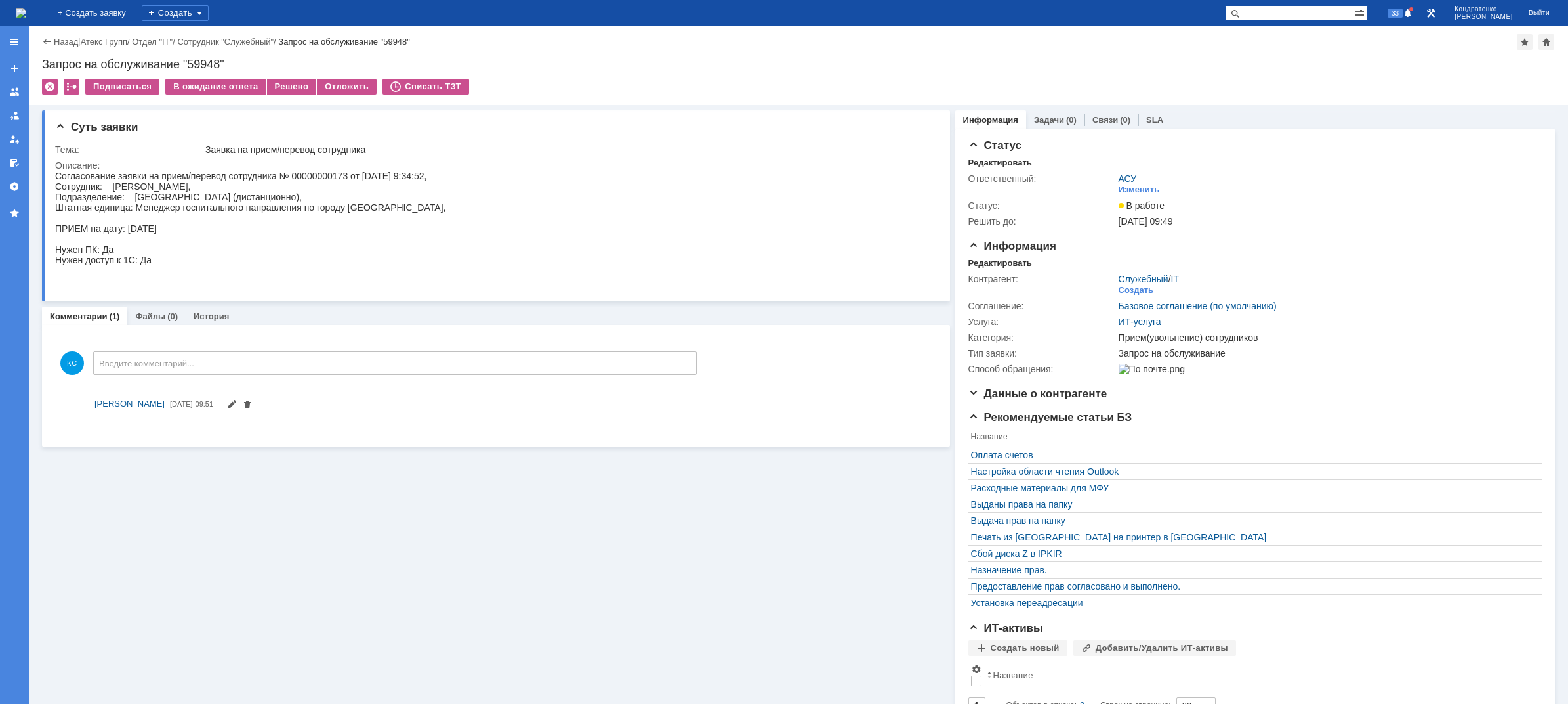
click at [26, 9] on img at bounding box center [22, 13] width 11 height 11
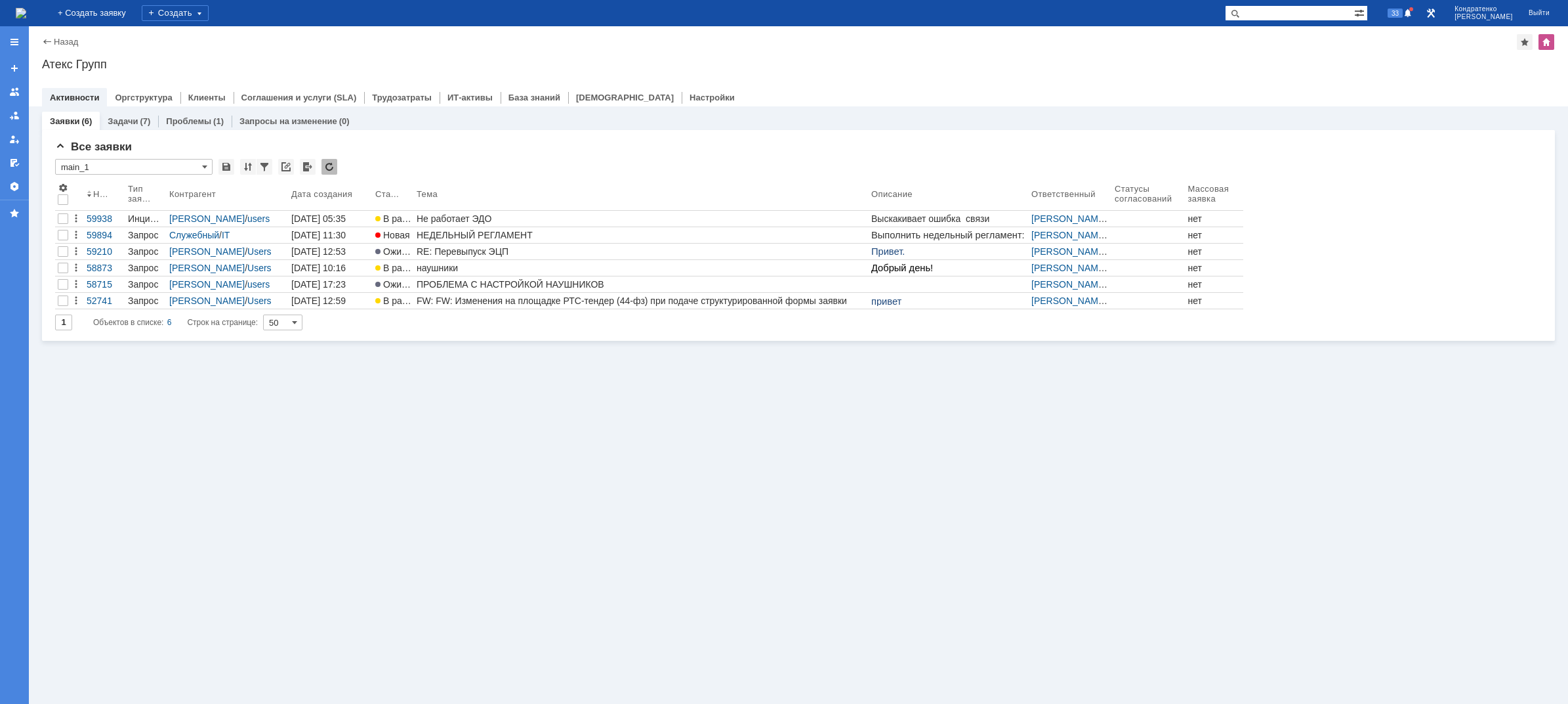
click at [659, 416] on div "Заявки (6) Задачи (7) Проблемы (1) Запросы на изменение (0) Все заявки * main_1…" at bounding box center [798, 404] width 1539 height 597
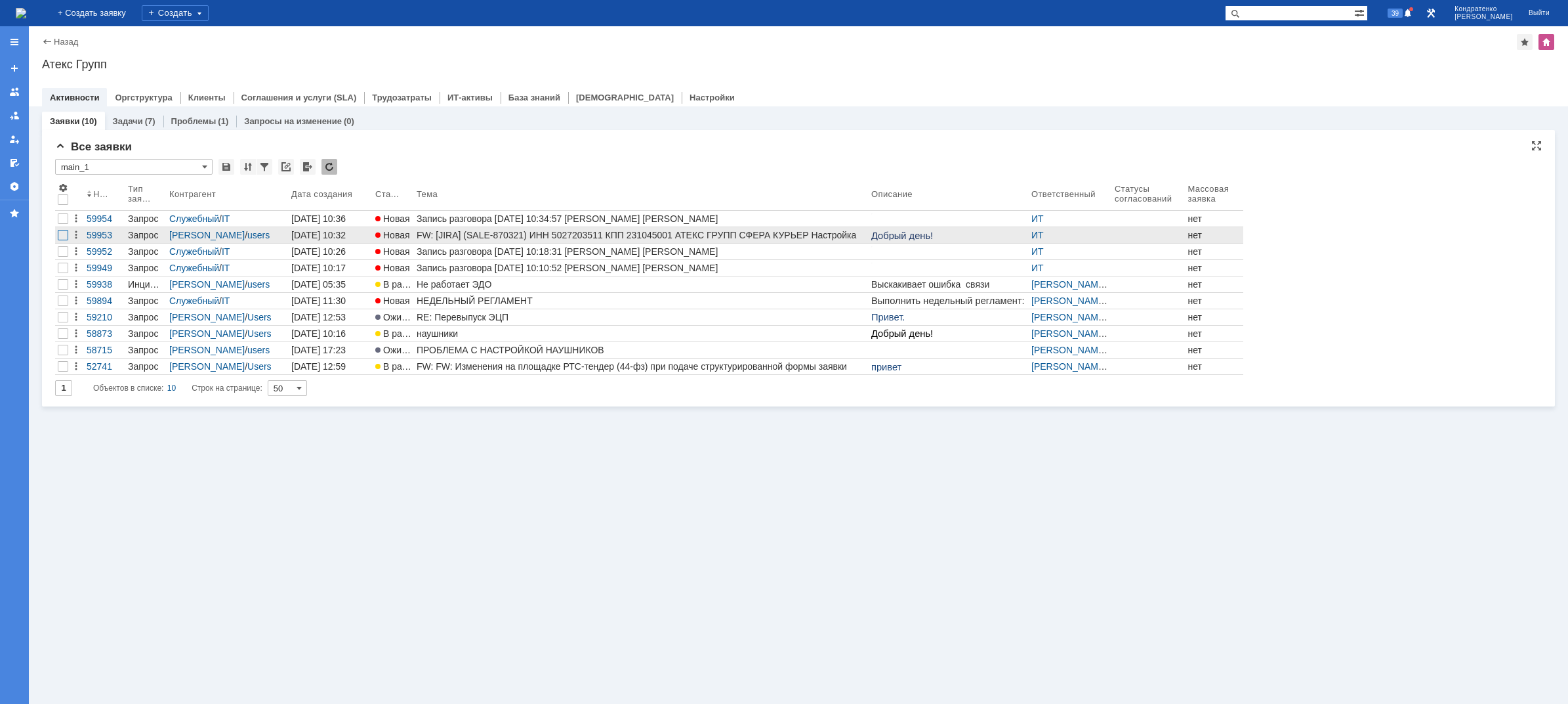
click at [64, 235] on div at bounding box center [63, 235] width 11 height 11
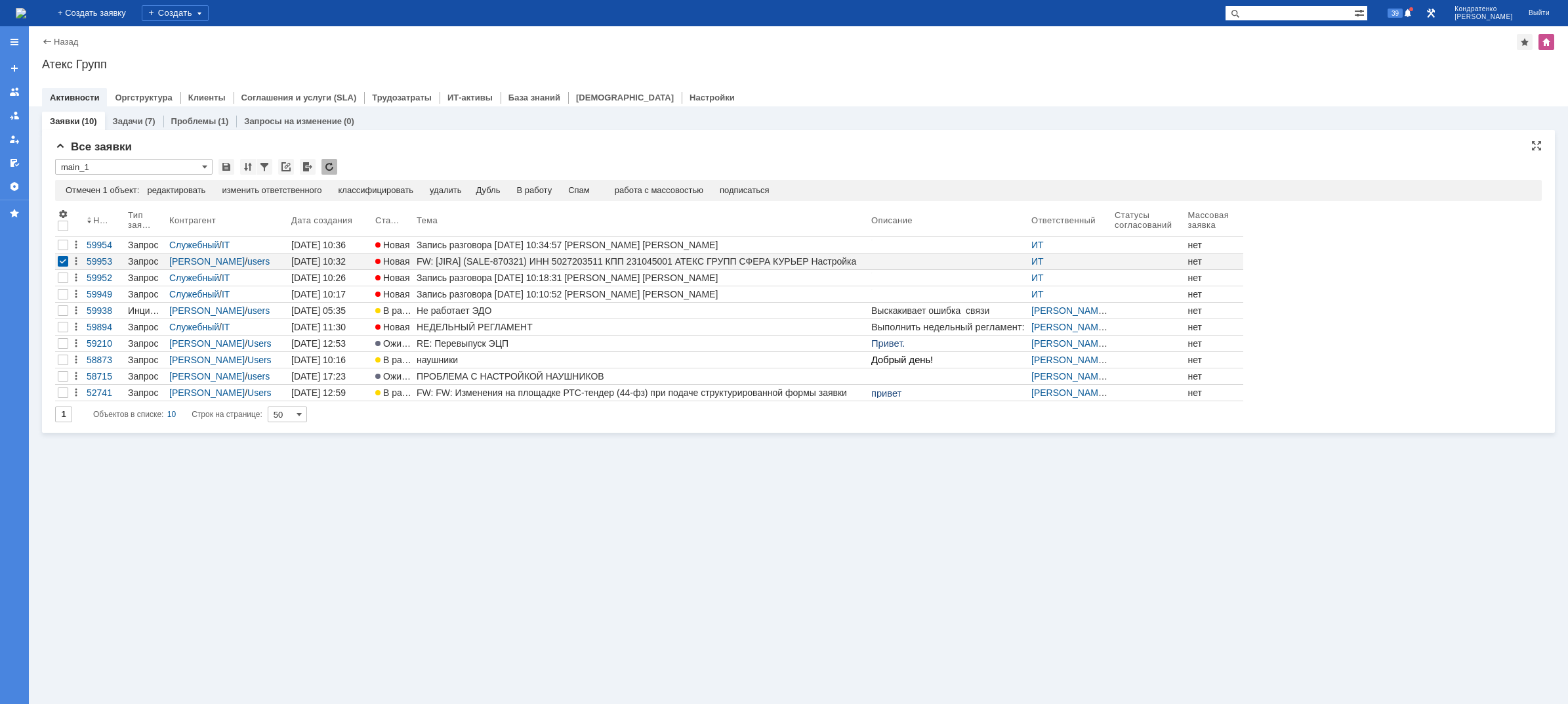
click at [235, 182] on div "Отмечен 1 объект: редактировать массовое редактирование изменить ответственного…" at bounding box center [798, 189] width 1486 height 21
click at [241, 189] on div "изменить ответственного" at bounding box center [271, 190] width 100 height 11
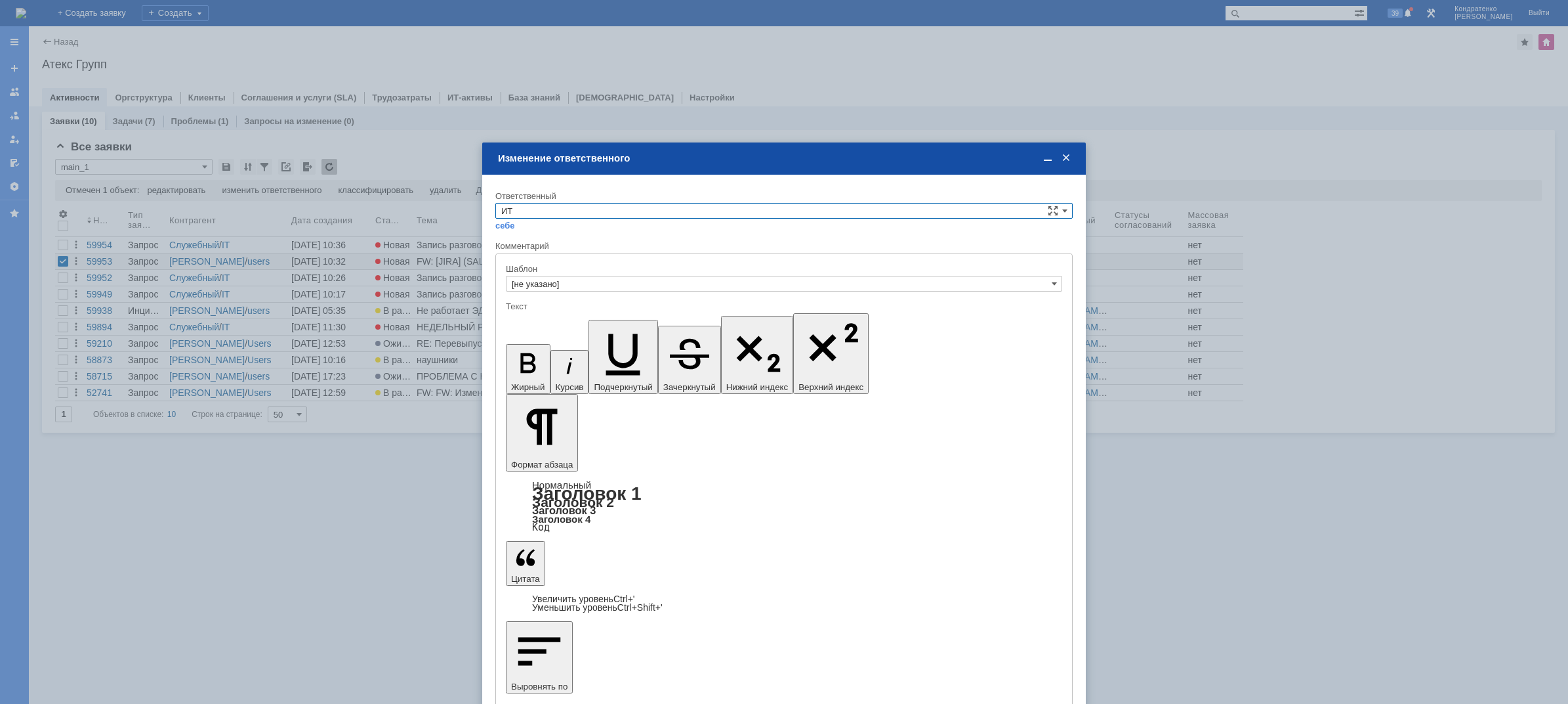
click at [518, 208] on input "ИТ" at bounding box center [784, 211] width 577 height 16
click at [591, 321] on span "АСУ" at bounding box center [784, 320] width 565 height 11
type input "АСУ"
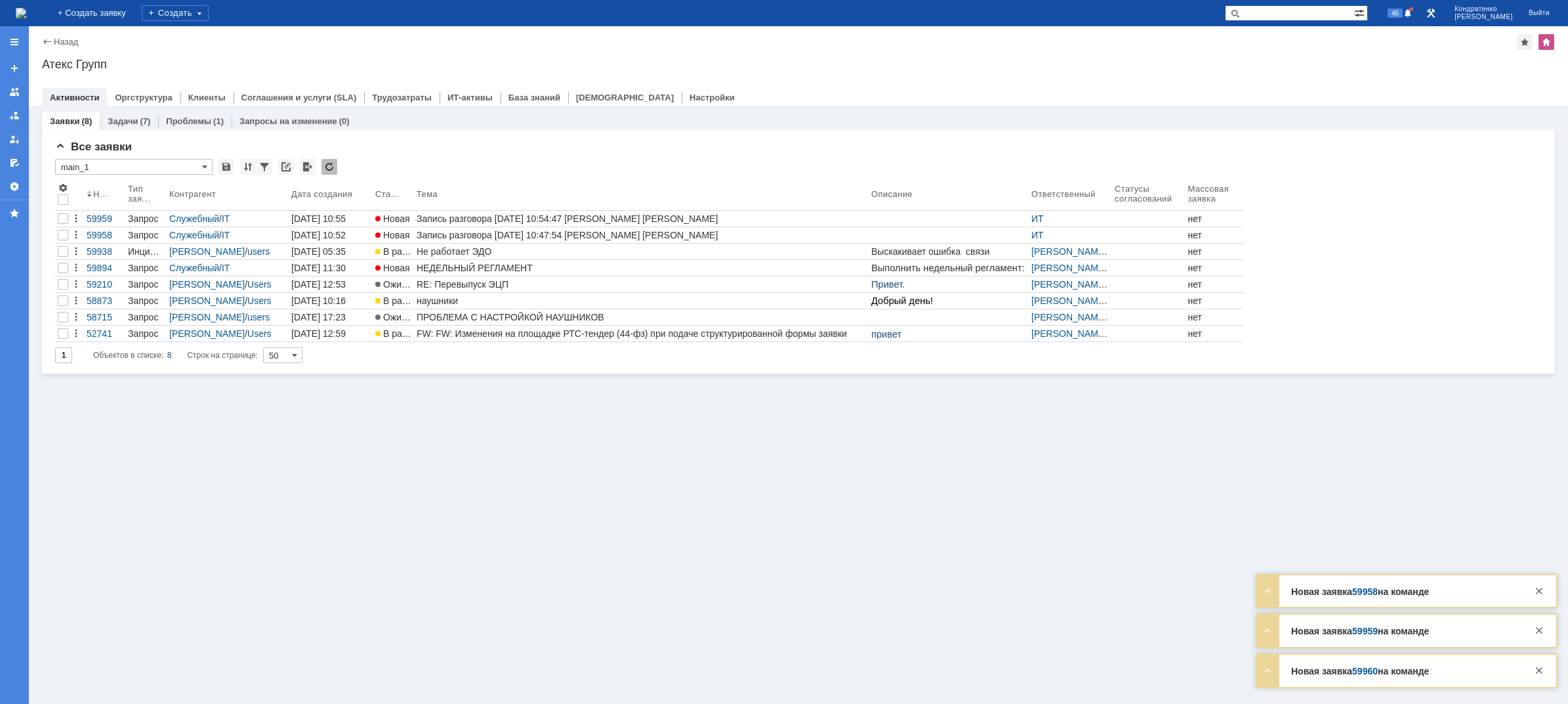
click at [26, 17] on img at bounding box center [22, 13] width 11 height 11
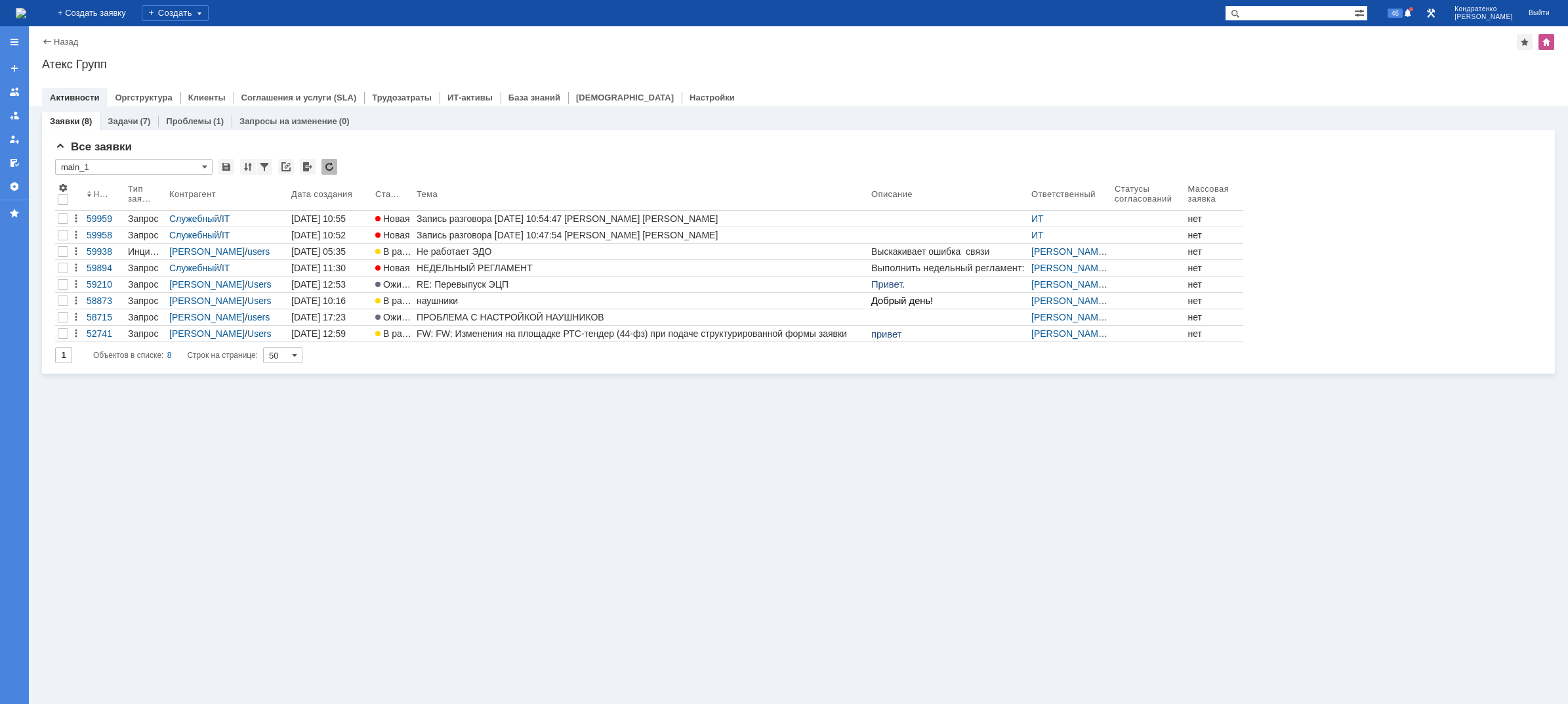
click at [499, 457] on div "Заявки (8) Задачи (7) Проблемы (1) Запросы на изменение (0) Все заявки * main_1…" at bounding box center [798, 404] width 1539 height 597
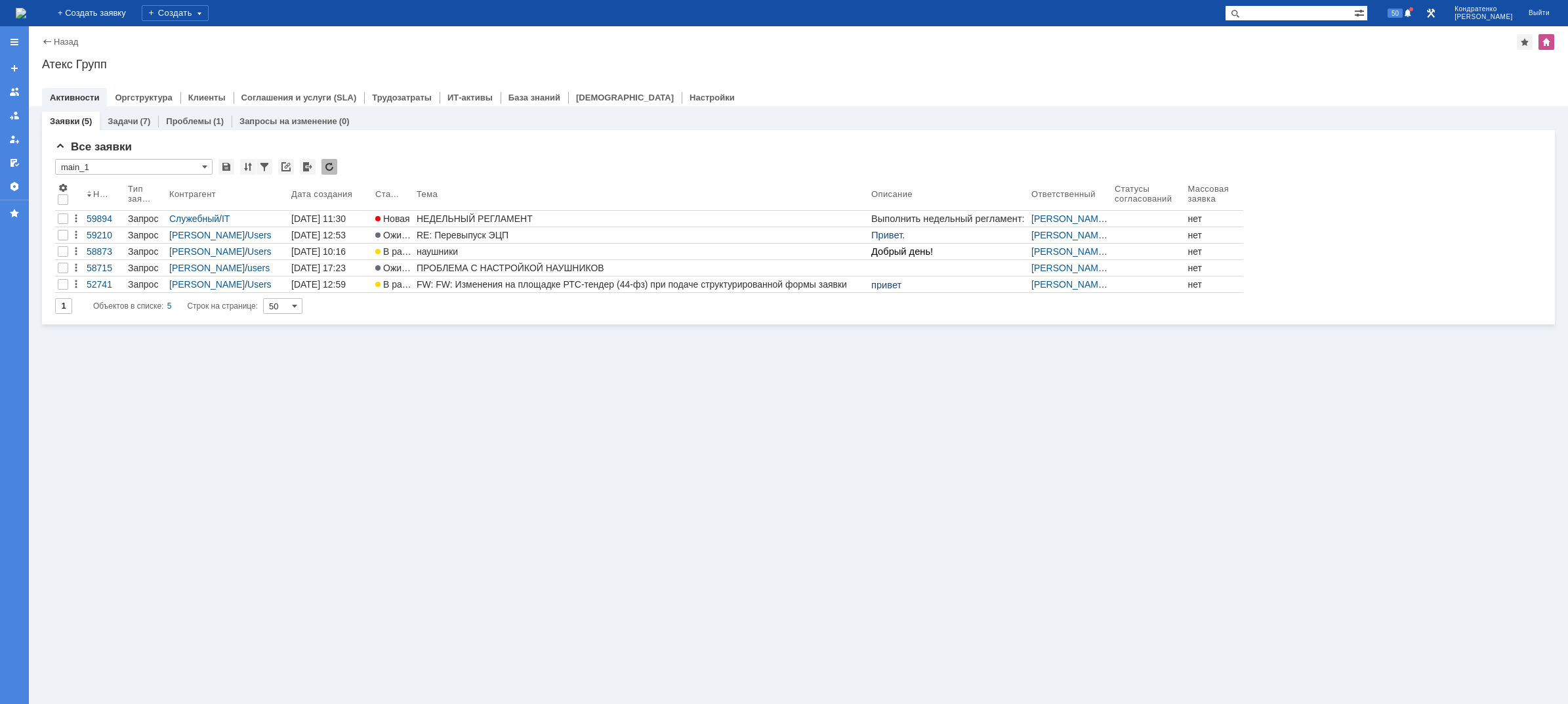
click at [26, 8] on img at bounding box center [22, 13] width 11 height 11
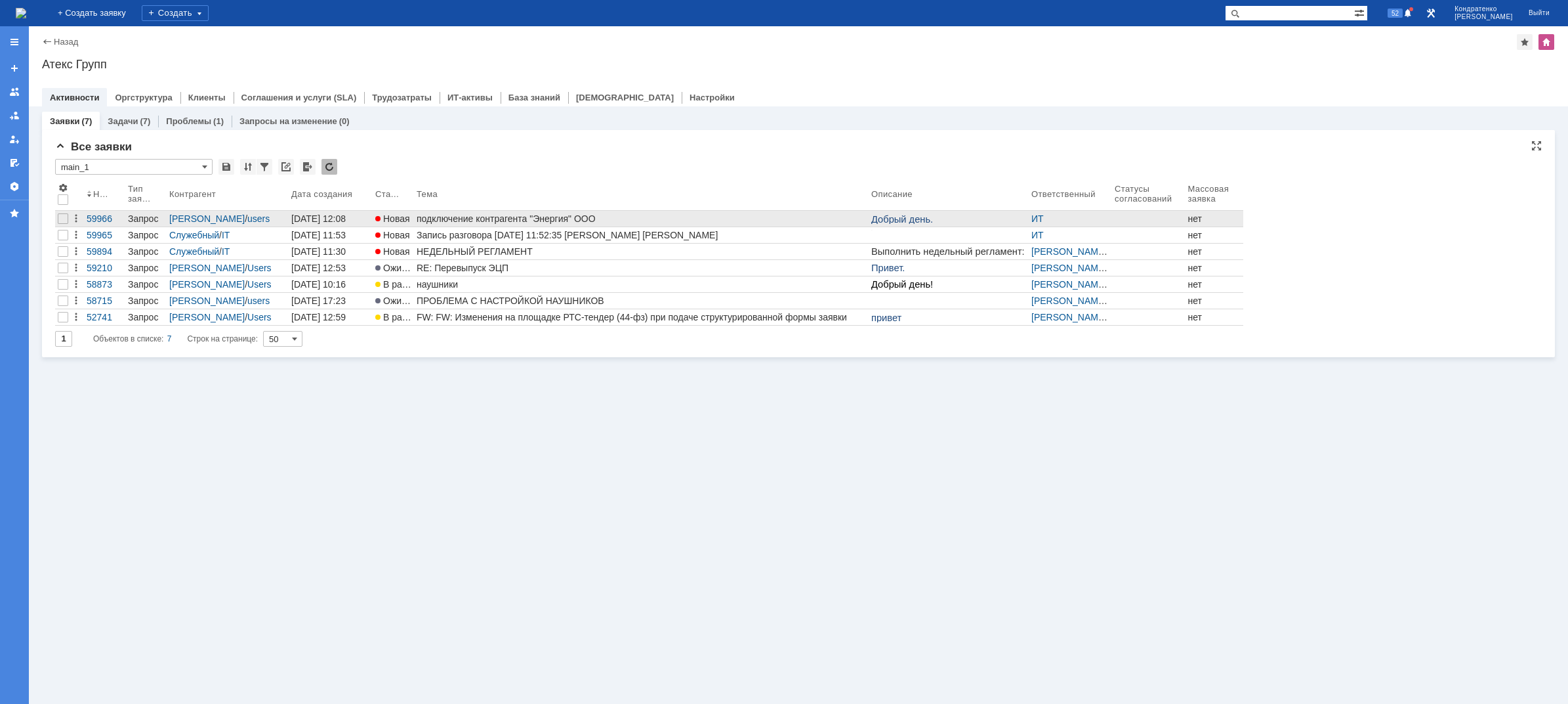
click at [480, 214] on div "подключение контрагента "Энергия" ООО" at bounding box center [641, 219] width 450 height 11
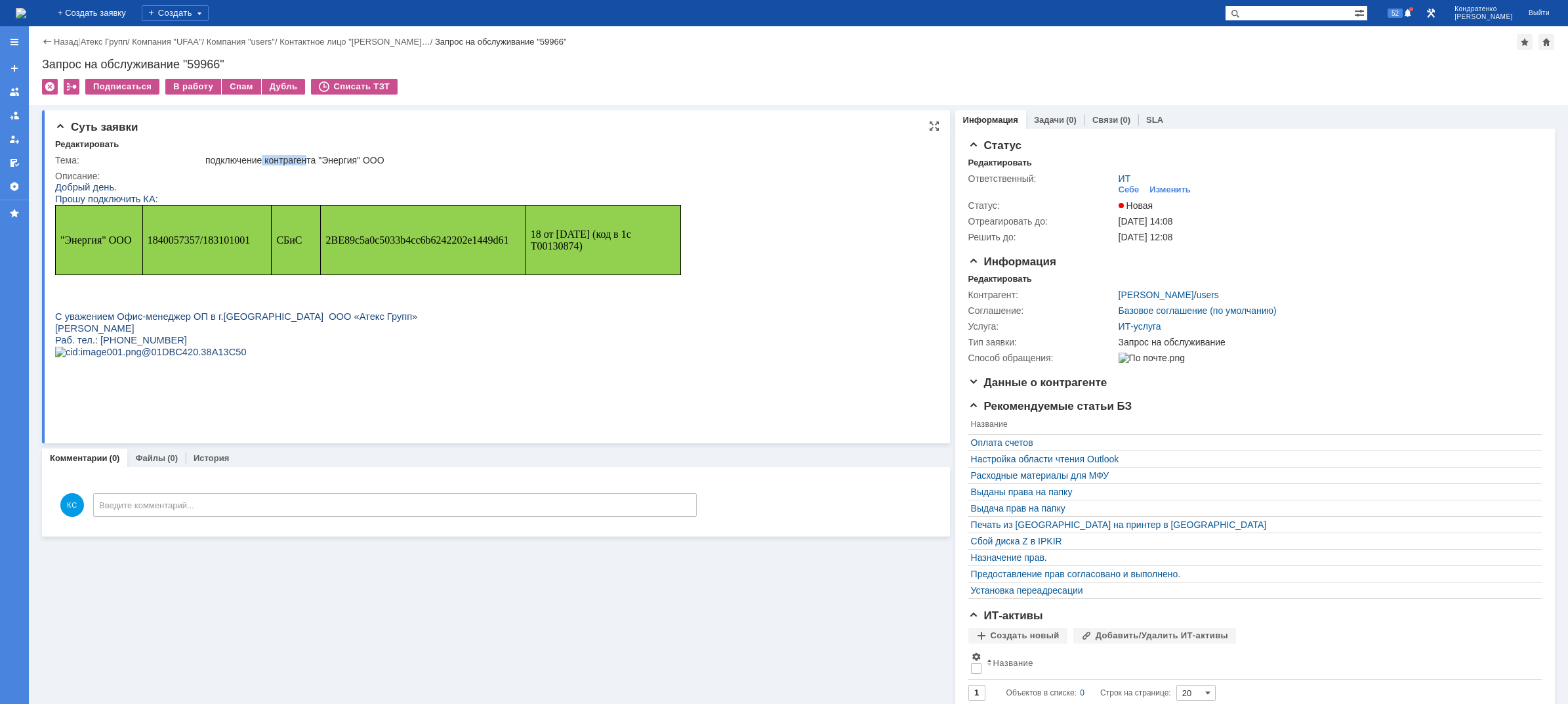
drag, startPoint x: 265, startPoint y: 159, endPoint x: 313, endPoint y: 163, distance: 48.2
click at [312, 163] on div "подключение контрагента "Энергия" ООО" at bounding box center [566, 161] width 723 height 11
drag, startPoint x: 349, startPoint y: 161, endPoint x: 276, endPoint y: 157, distance: 73.1
click at [276, 157] on div "подключение контрагента "Энергия" ООО" at bounding box center [566, 161] width 723 height 11
drag, startPoint x: 238, startPoint y: 159, endPoint x: 311, endPoint y: 160, distance: 73.0
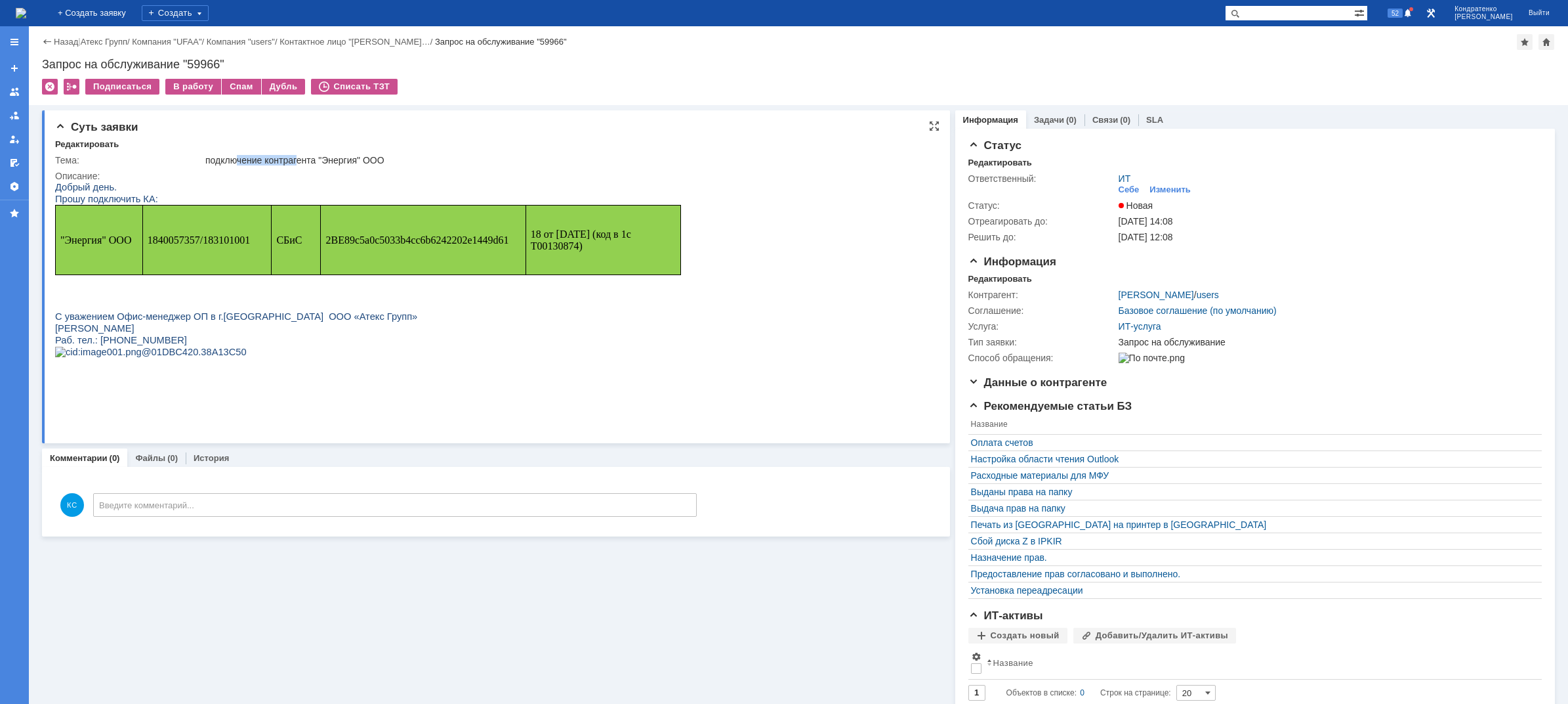
click at [303, 160] on div "подключение контрагента "Энергия" ООО" at bounding box center [566, 161] width 723 height 11
drag, startPoint x: 339, startPoint y: 160, endPoint x: 230, endPoint y: 160, distance: 109.0
click at [230, 160] on div "подключение контрагента "Энергия" ООО" at bounding box center [566, 161] width 723 height 11
drag, startPoint x: 223, startPoint y: 161, endPoint x: 340, endPoint y: 163, distance: 117.0
click at [340, 163] on div "подключение контрагента "Энергия" ООО" at bounding box center [566, 161] width 723 height 11
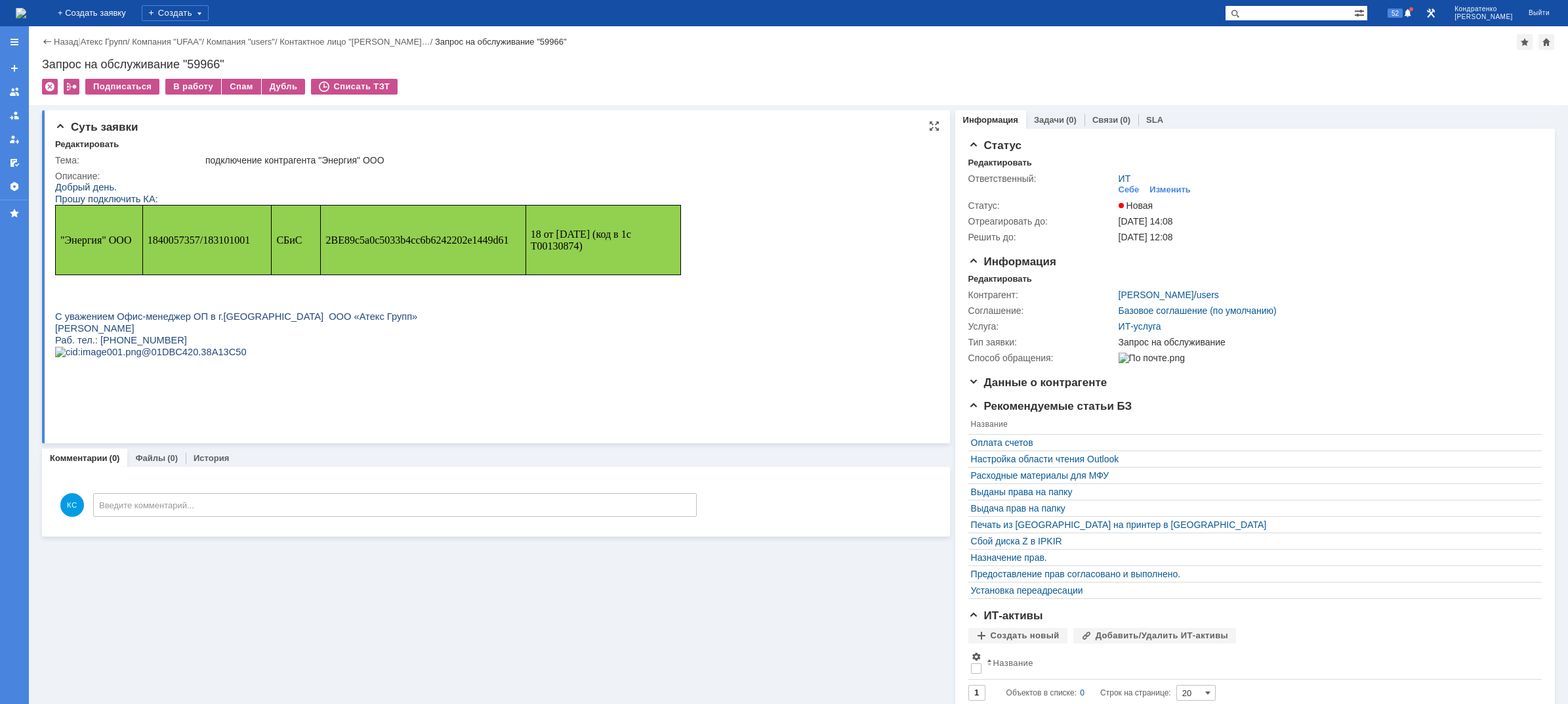
click at [345, 160] on div "подключение контрагента "Энергия" ООО" at bounding box center [566, 161] width 723 height 11
drag, startPoint x: 339, startPoint y: 160, endPoint x: 240, endPoint y: 160, distance: 99.0
click at [240, 160] on div "подключение контрагента "Энергия" ООО" at bounding box center [566, 161] width 723 height 11
click at [229, 160] on div "подключение контрагента "Энергия" ООО" at bounding box center [566, 161] width 723 height 11
drag, startPoint x: 232, startPoint y: 160, endPoint x: 337, endPoint y: 163, distance: 105.0
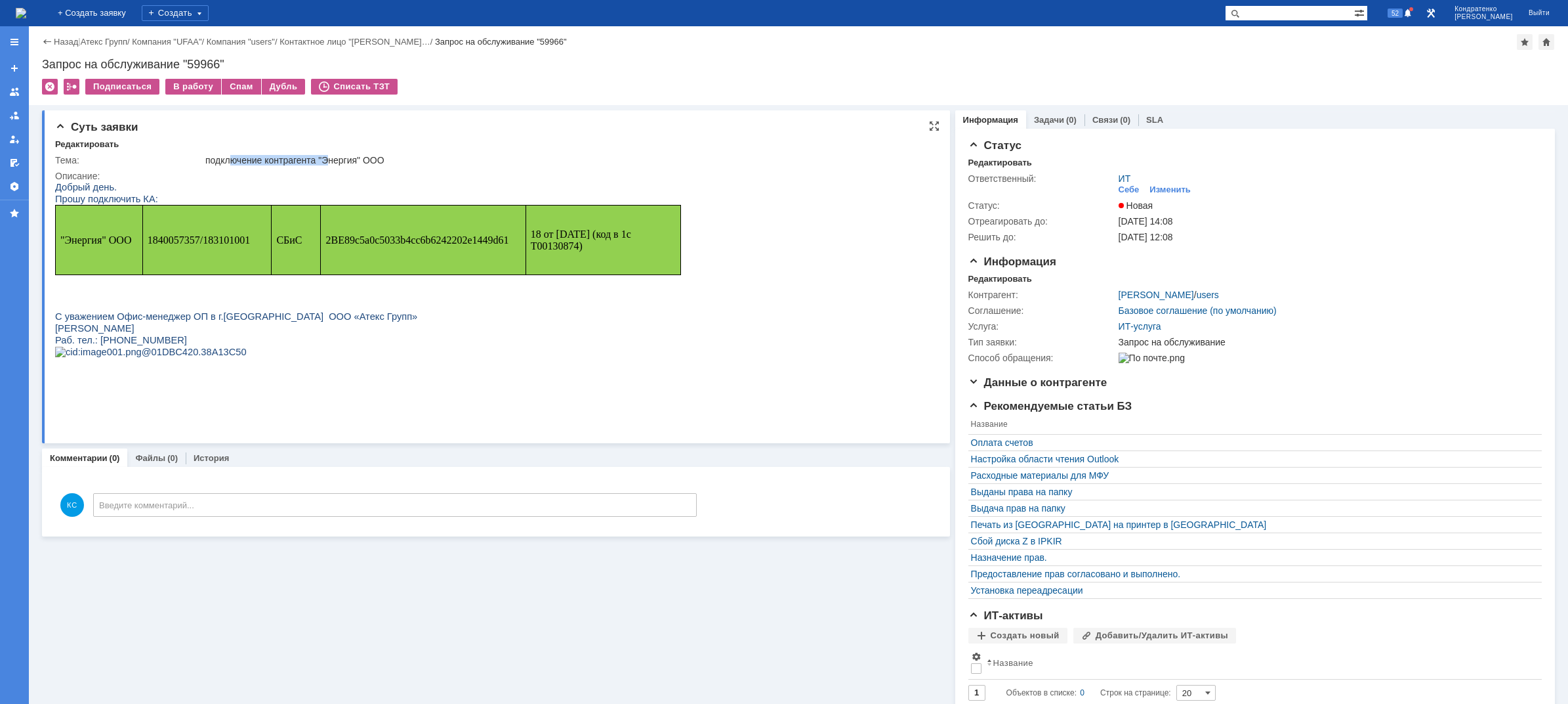
click at [332, 163] on div "подключение контрагента "Энергия" ООО" at bounding box center [566, 161] width 723 height 11
drag, startPoint x: 349, startPoint y: 162, endPoint x: 337, endPoint y: 161, distance: 12.0
click at [345, 162] on div "подключение контрагента "Энергия" ООО" at bounding box center [566, 161] width 723 height 11
click at [26, 14] on img at bounding box center [22, 13] width 11 height 11
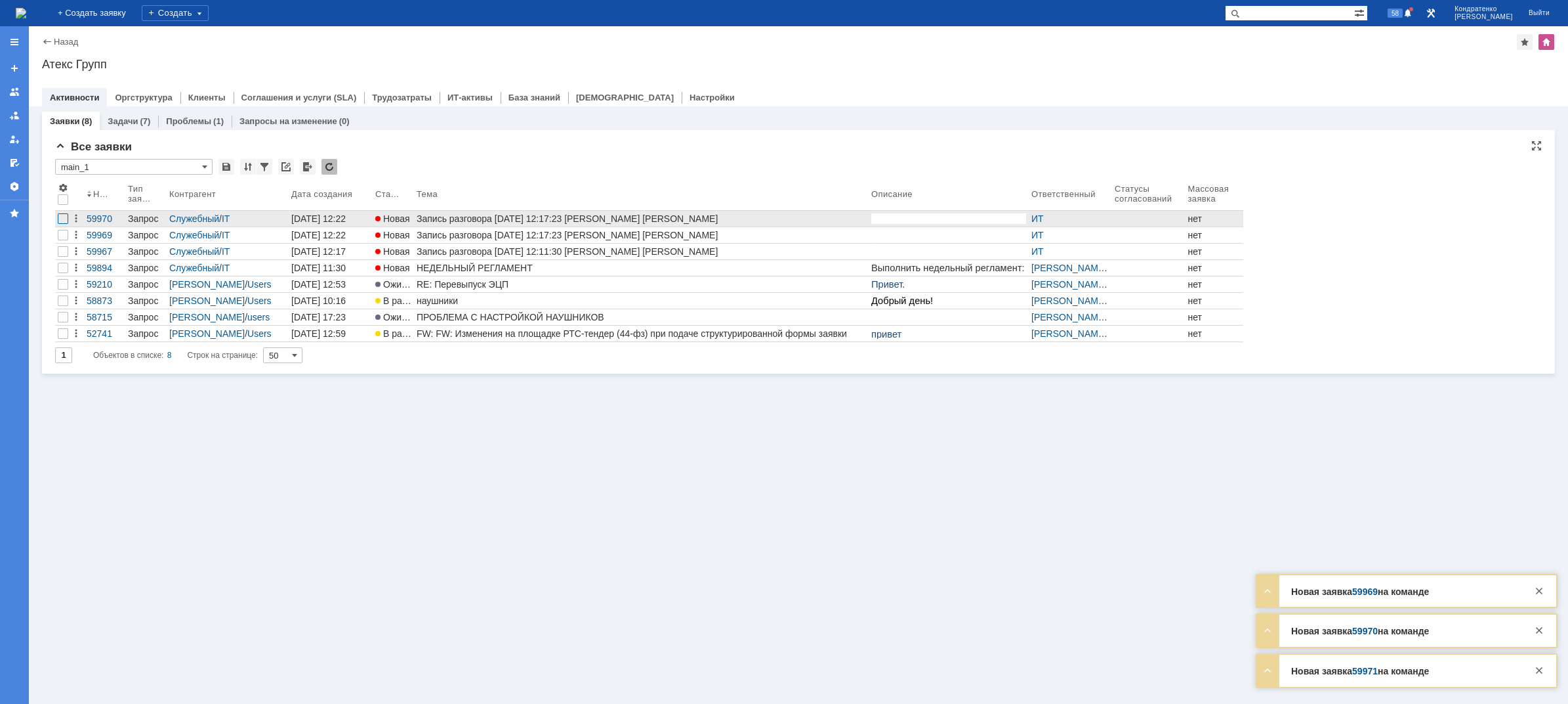
click at [64, 221] on div at bounding box center [63, 219] width 11 height 11
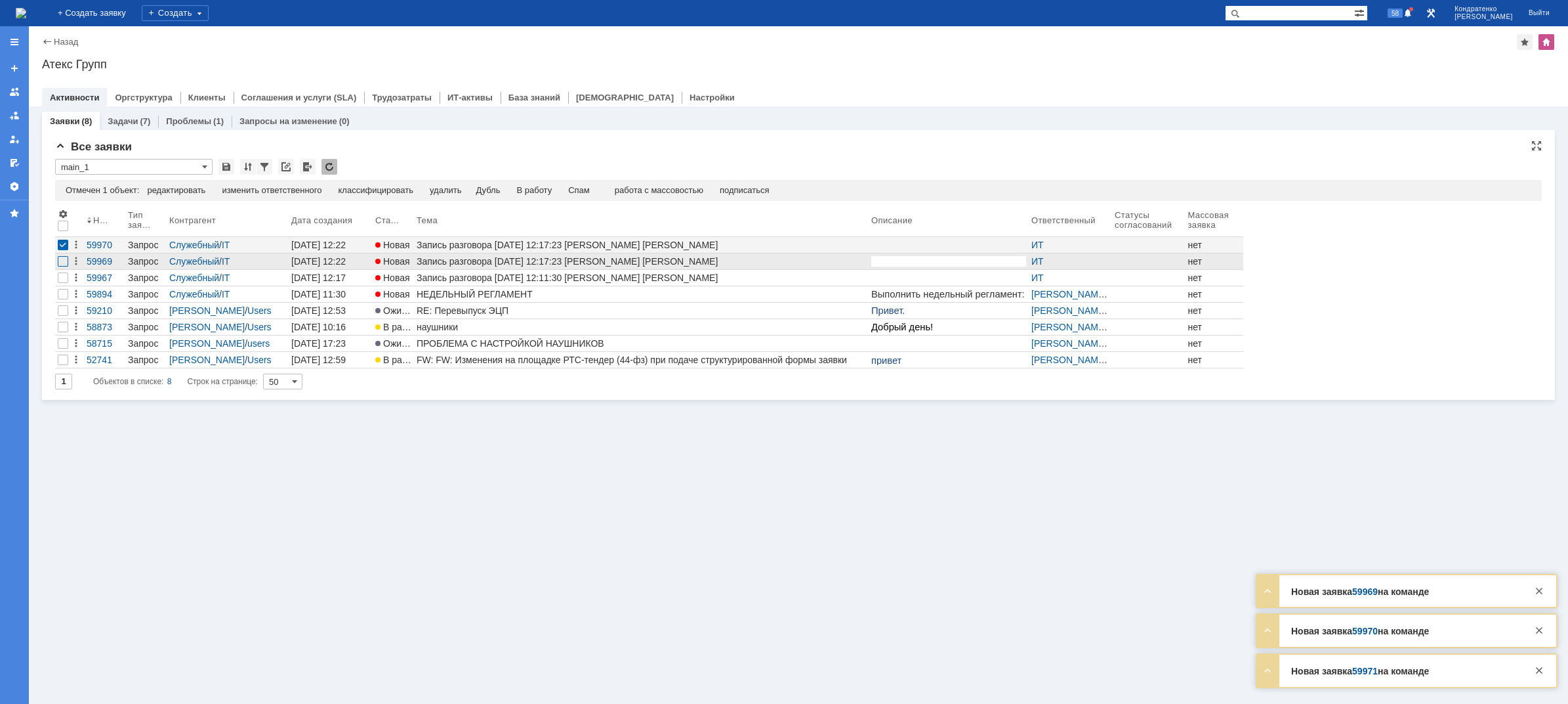
click at [65, 260] on div at bounding box center [63, 261] width 11 height 11
click at [65, 281] on div at bounding box center [63, 277] width 11 height 11
click at [560, 190] on div "Спам" at bounding box center [552, 190] width 22 height 11
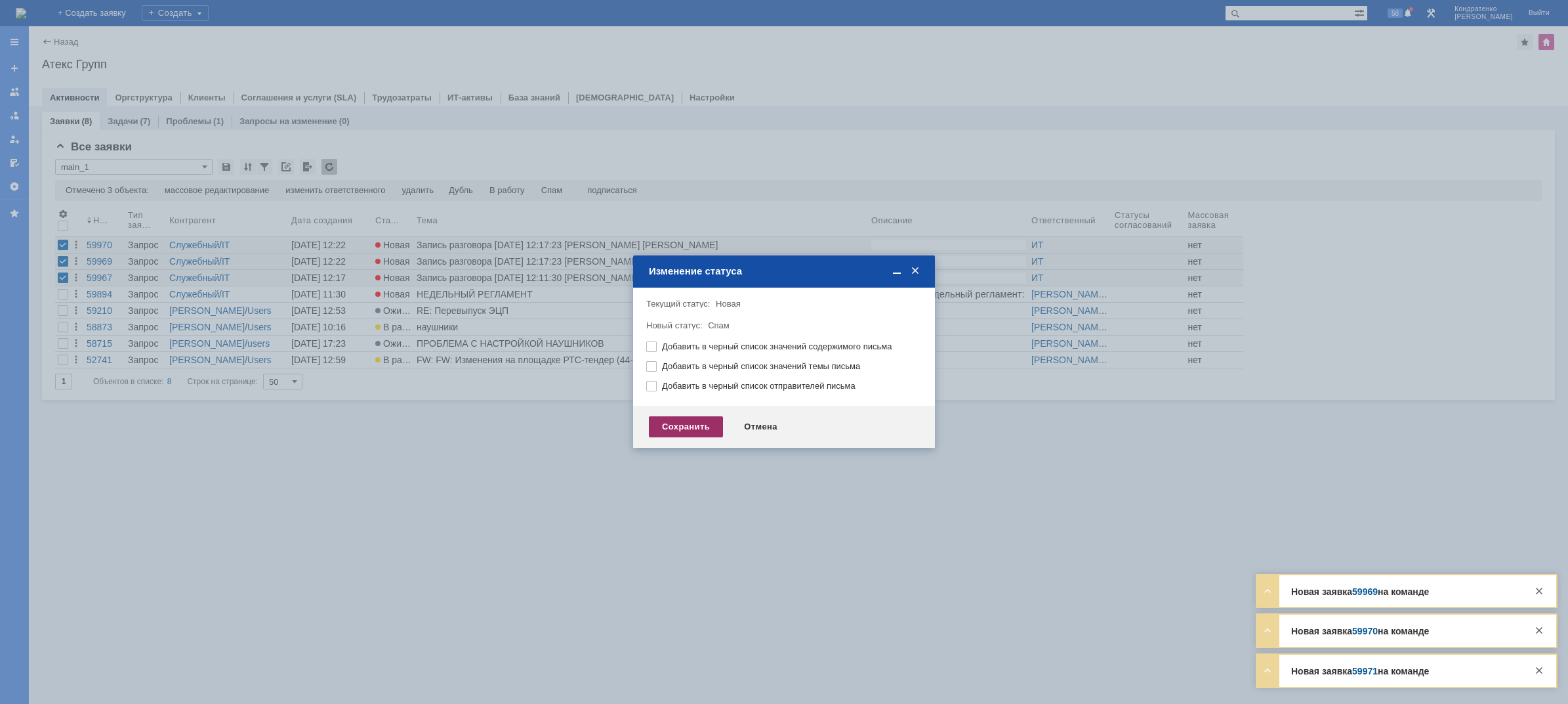
click at [671, 431] on div "Сохранить" at bounding box center [686, 426] width 74 height 21
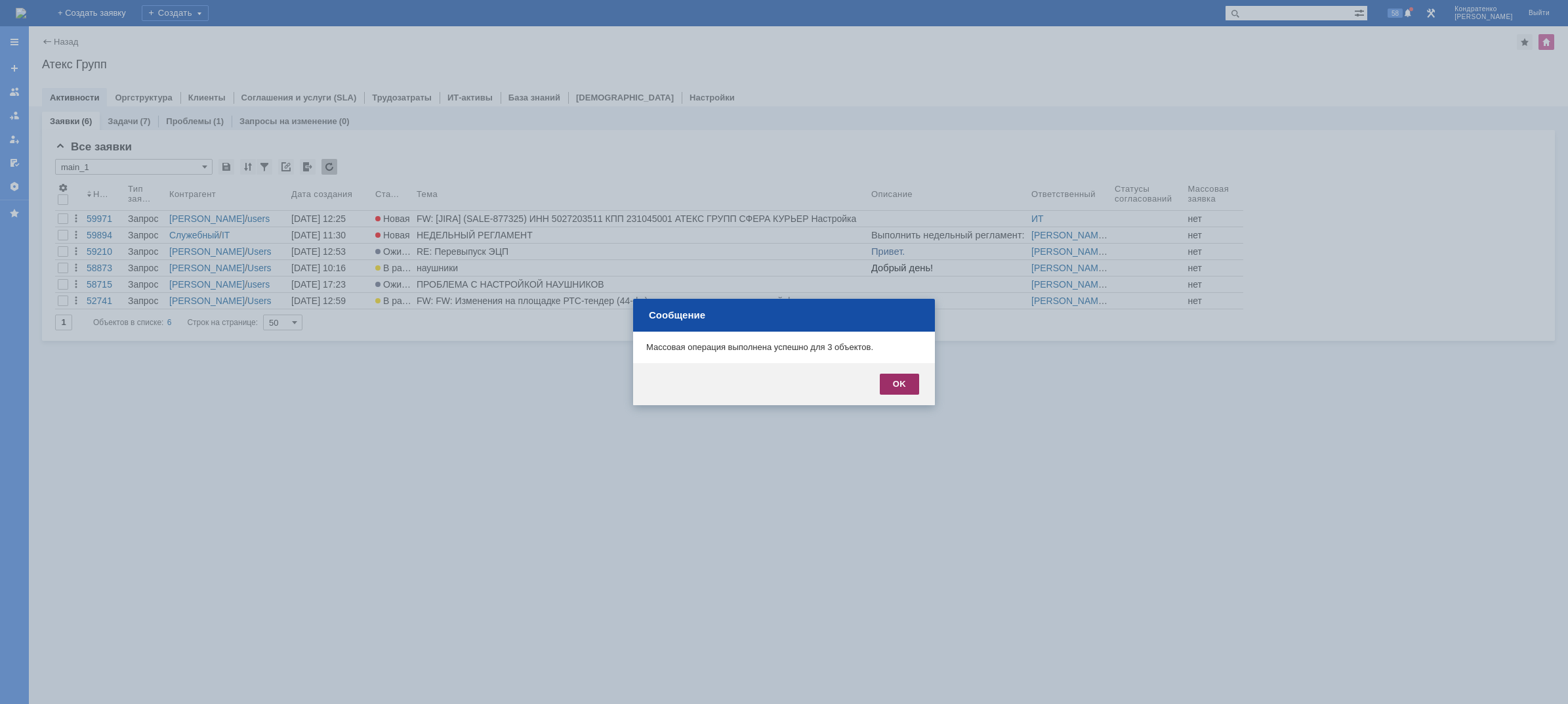
click at [913, 388] on div "OK" at bounding box center [899, 383] width 39 height 21
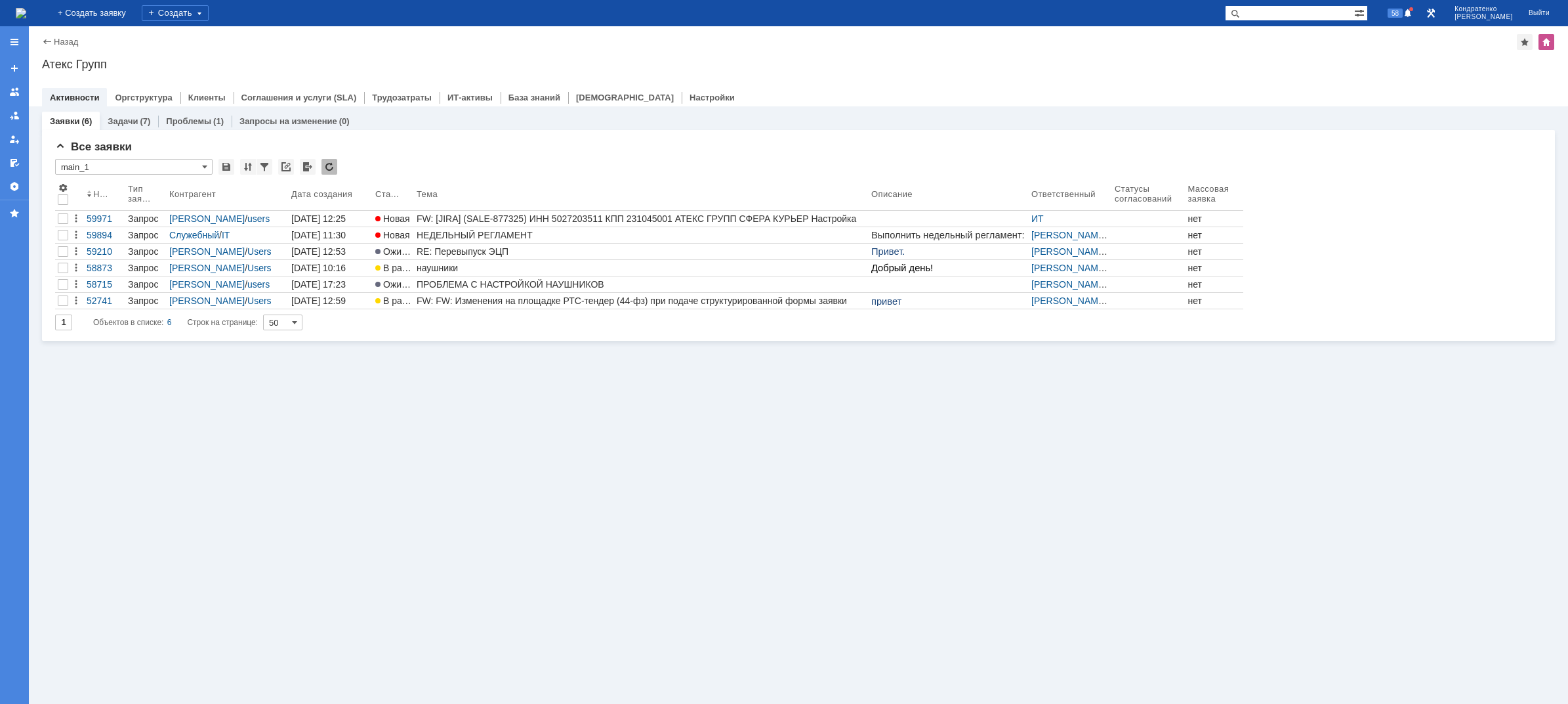
click at [26, 11] on img at bounding box center [22, 13] width 11 height 11
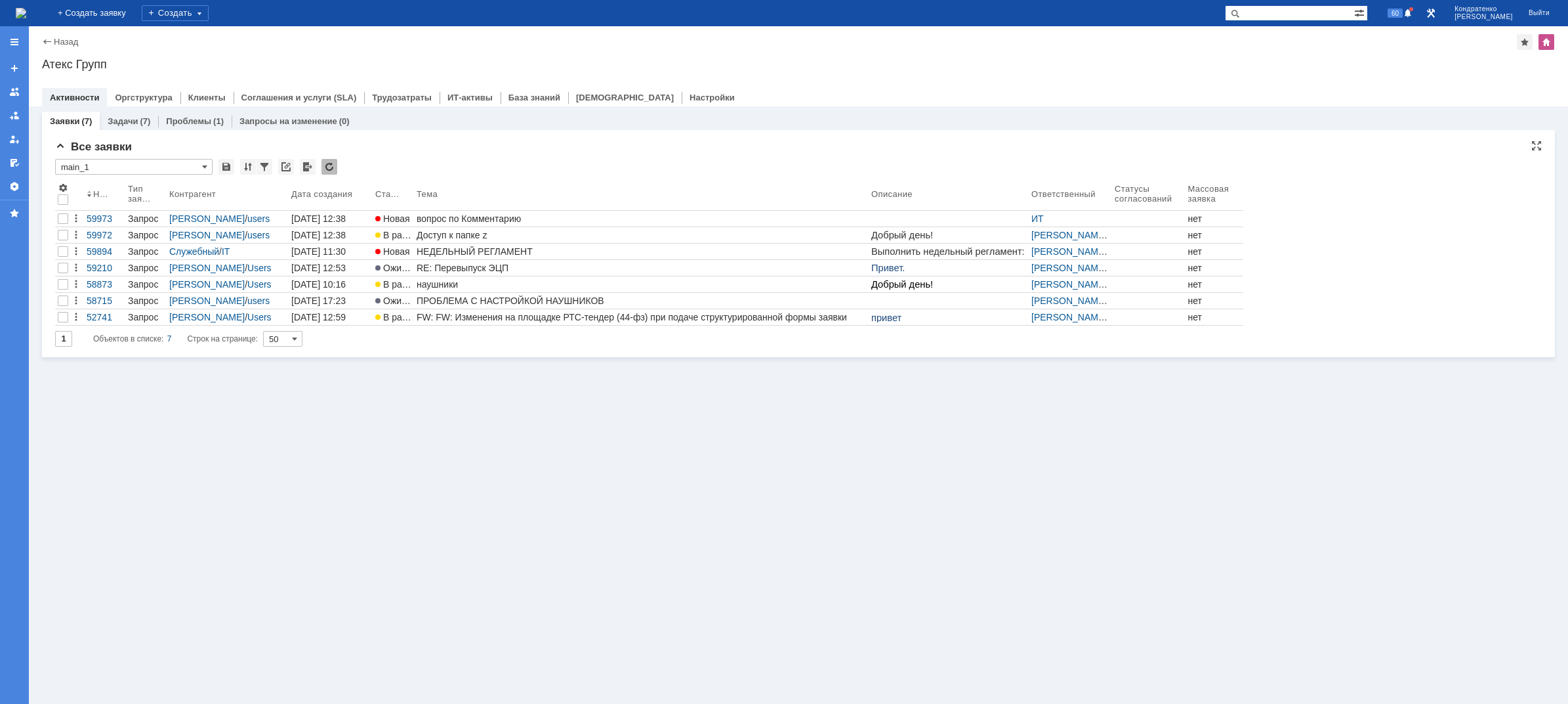
drag, startPoint x: 488, startPoint y: 419, endPoint x: 479, endPoint y: 330, distance: 89.5
click at [488, 419] on div "Заявки (7) Задачи (7) Проблемы (1) Запросы на изменение (0) Все заявки * main_1…" at bounding box center [798, 404] width 1539 height 597
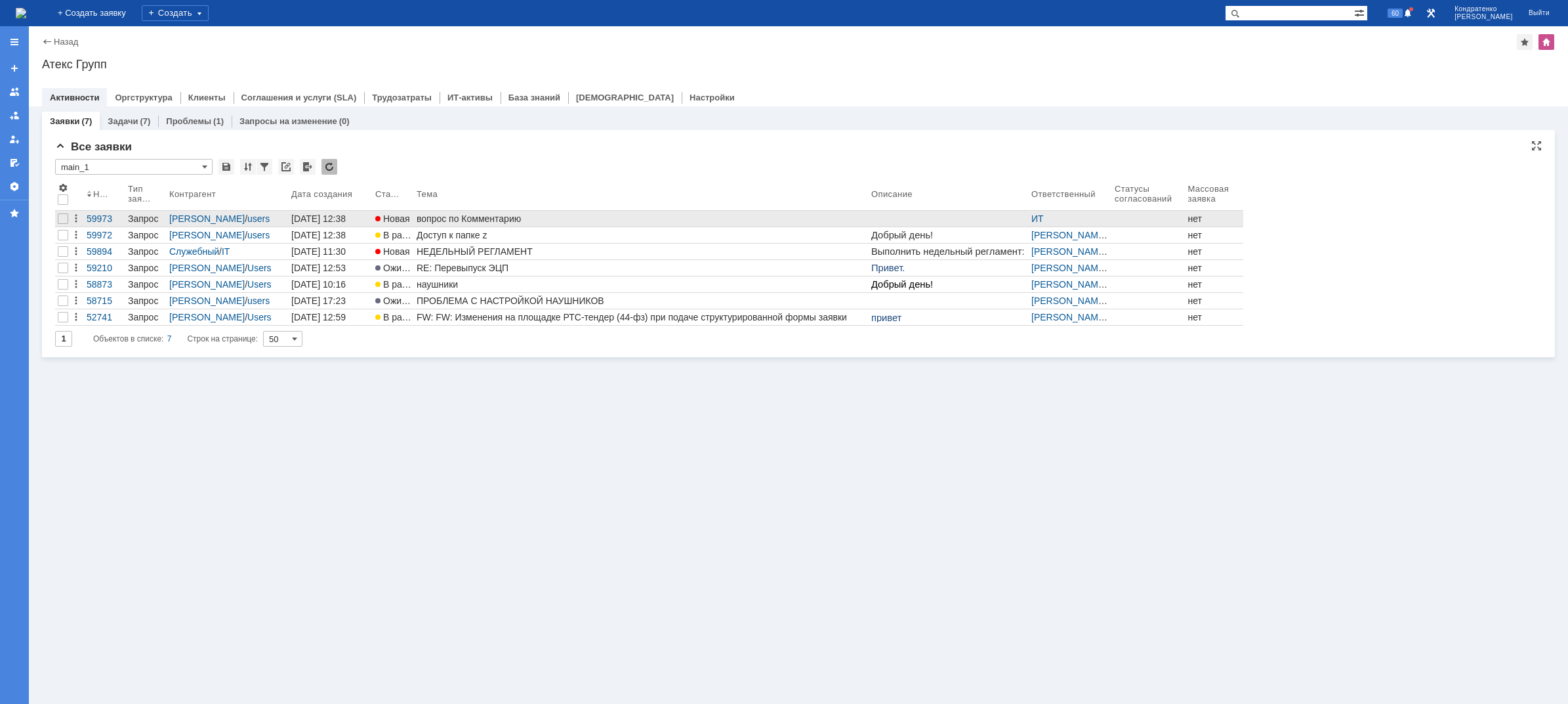
click at [469, 214] on div "вопрос по Комментарию" at bounding box center [641, 219] width 450 height 11
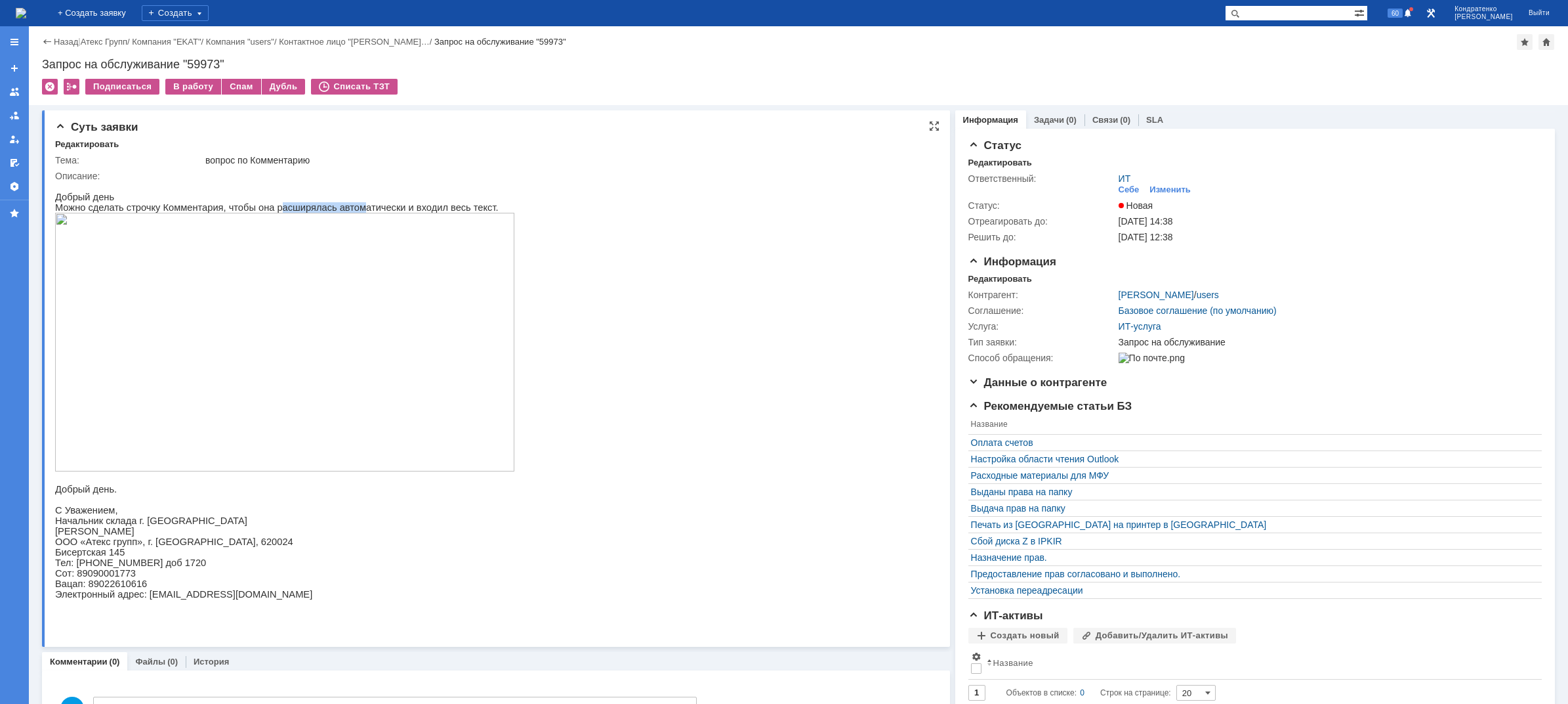
drag, startPoint x: 267, startPoint y: 207, endPoint x: 370, endPoint y: 210, distance: 103.0
click at [356, 208] on span "Можно сделать строчку Комментария, чтобы она расширялась автоматически и входил…" at bounding box center [276, 207] width 443 height 11
drag, startPoint x: 398, startPoint y: 214, endPoint x: 432, endPoint y: 214, distance: 34.0
click at [432, 213] on span "Можно сделать строчку Комментария, чтобы она расширялась автоматически и входил…" at bounding box center [276, 207] width 443 height 11
click at [1157, 188] on div "Изменить" at bounding box center [1170, 189] width 41 height 11
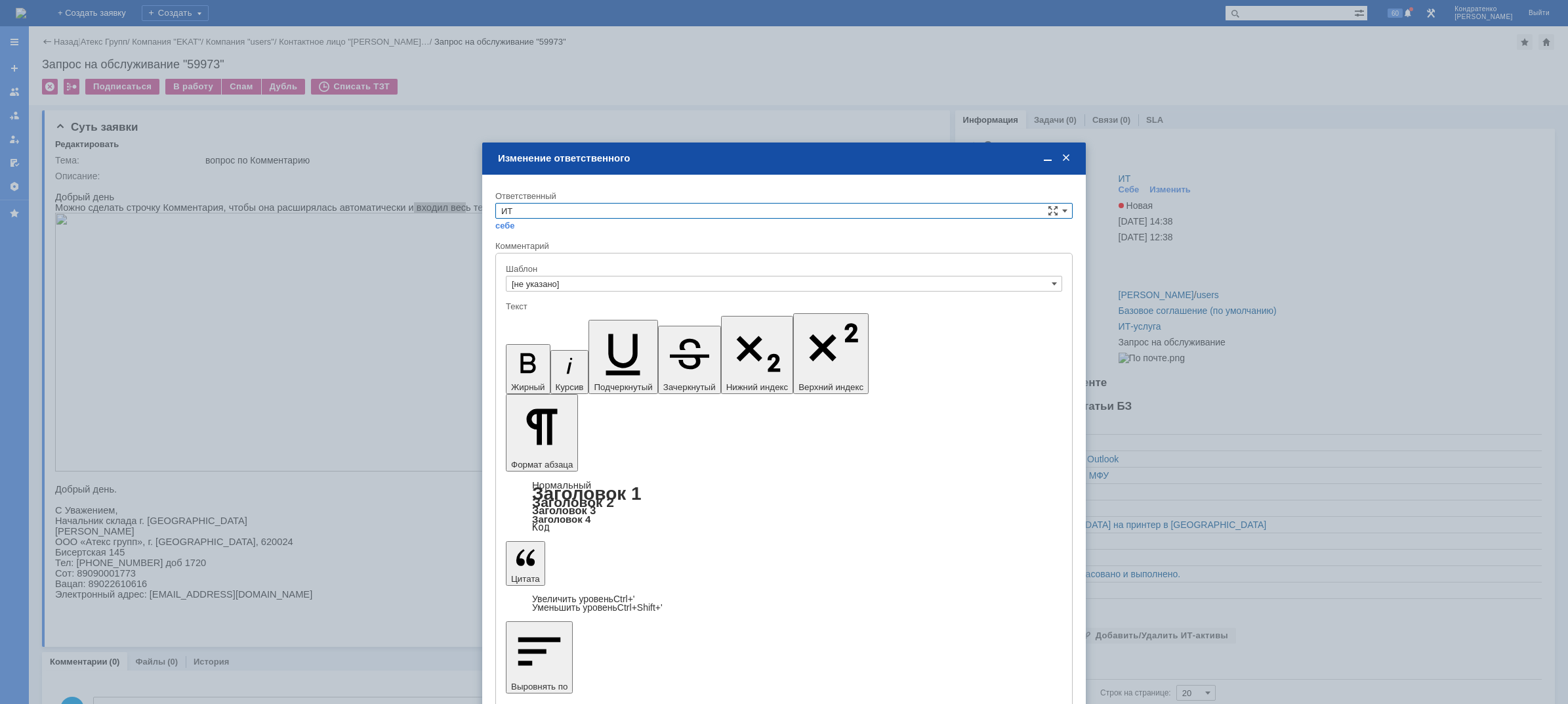
click at [723, 209] on input "ИТ" at bounding box center [784, 211] width 577 height 16
click at [536, 322] on span "АСУ" at bounding box center [784, 320] width 565 height 11
type input "АСУ"
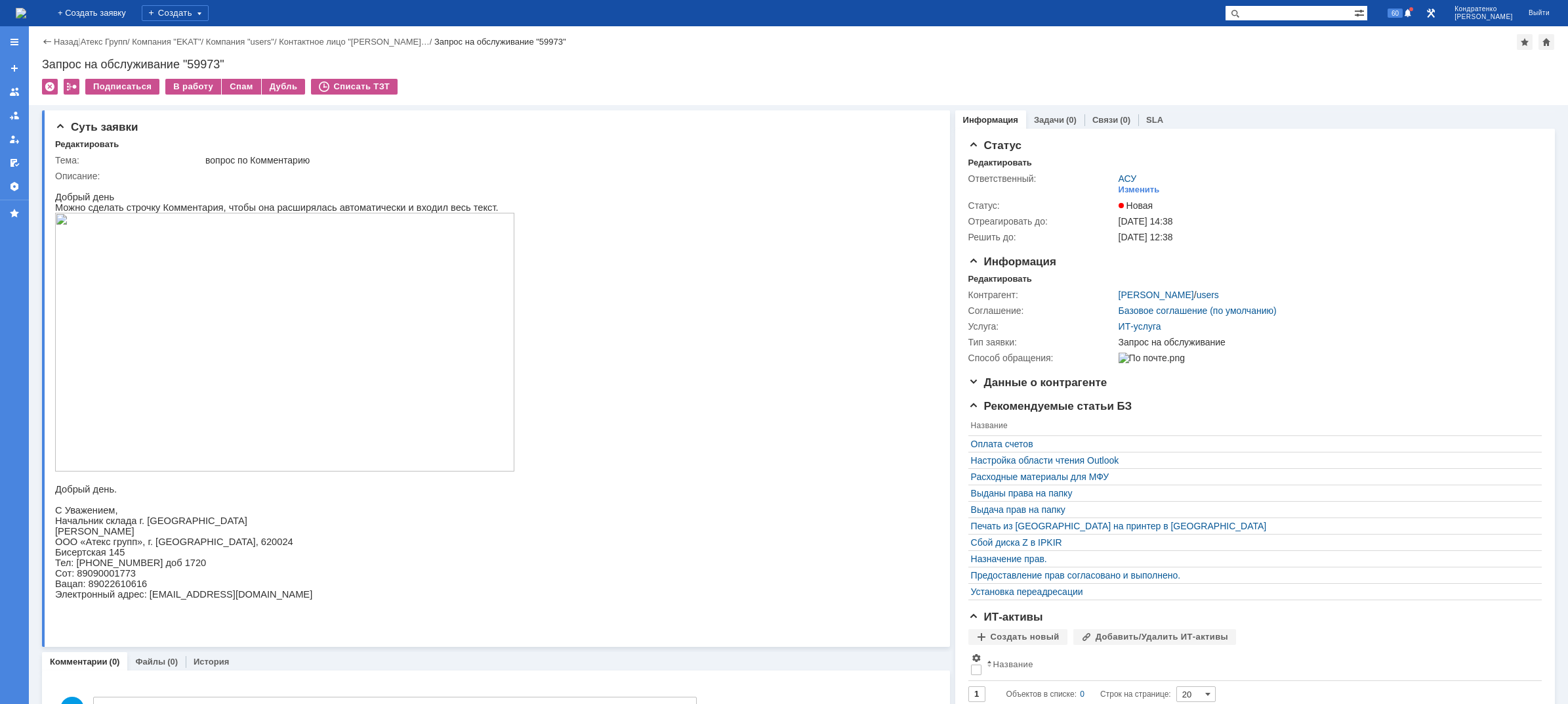
click at [26, 12] on img at bounding box center [22, 13] width 11 height 11
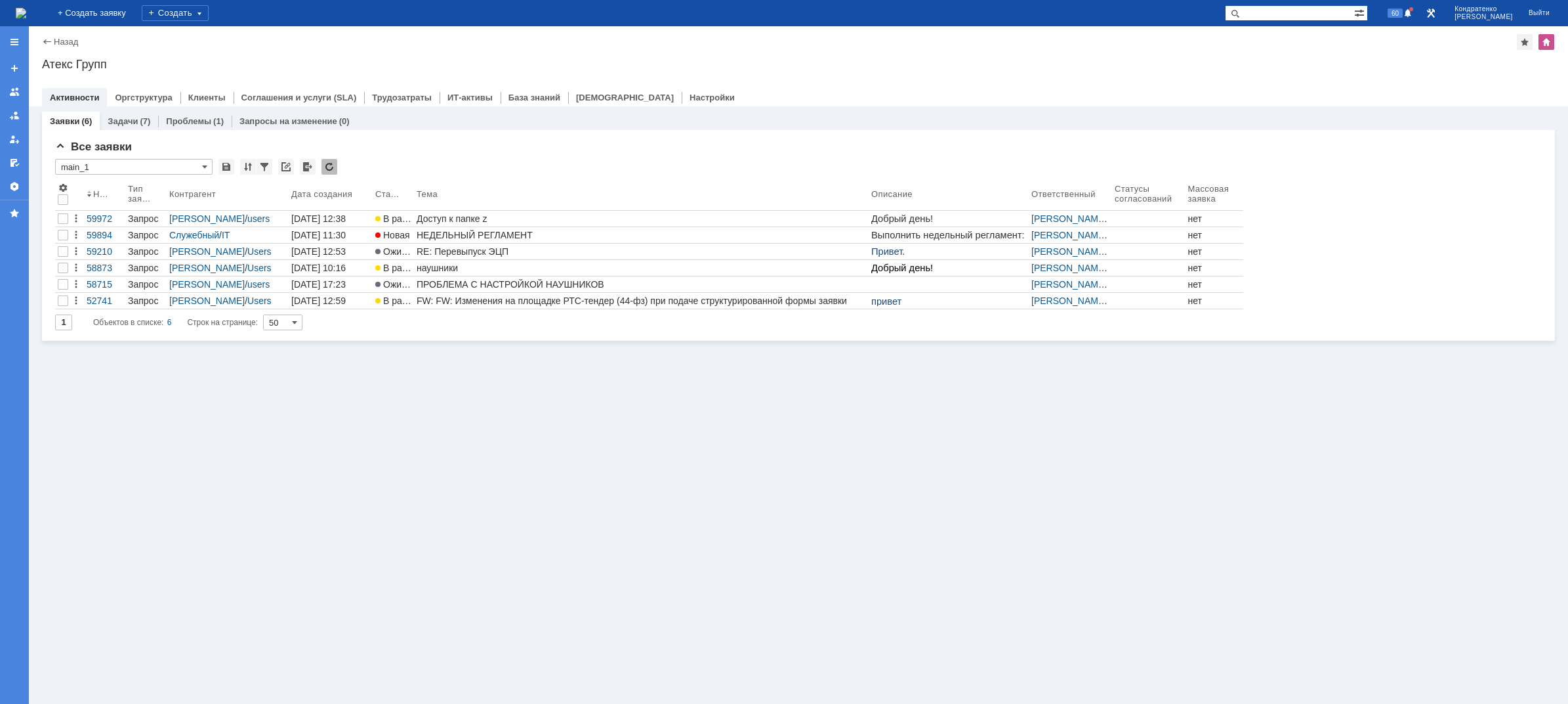
click at [26, 18] on img at bounding box center [22, 13] width 11 height 11
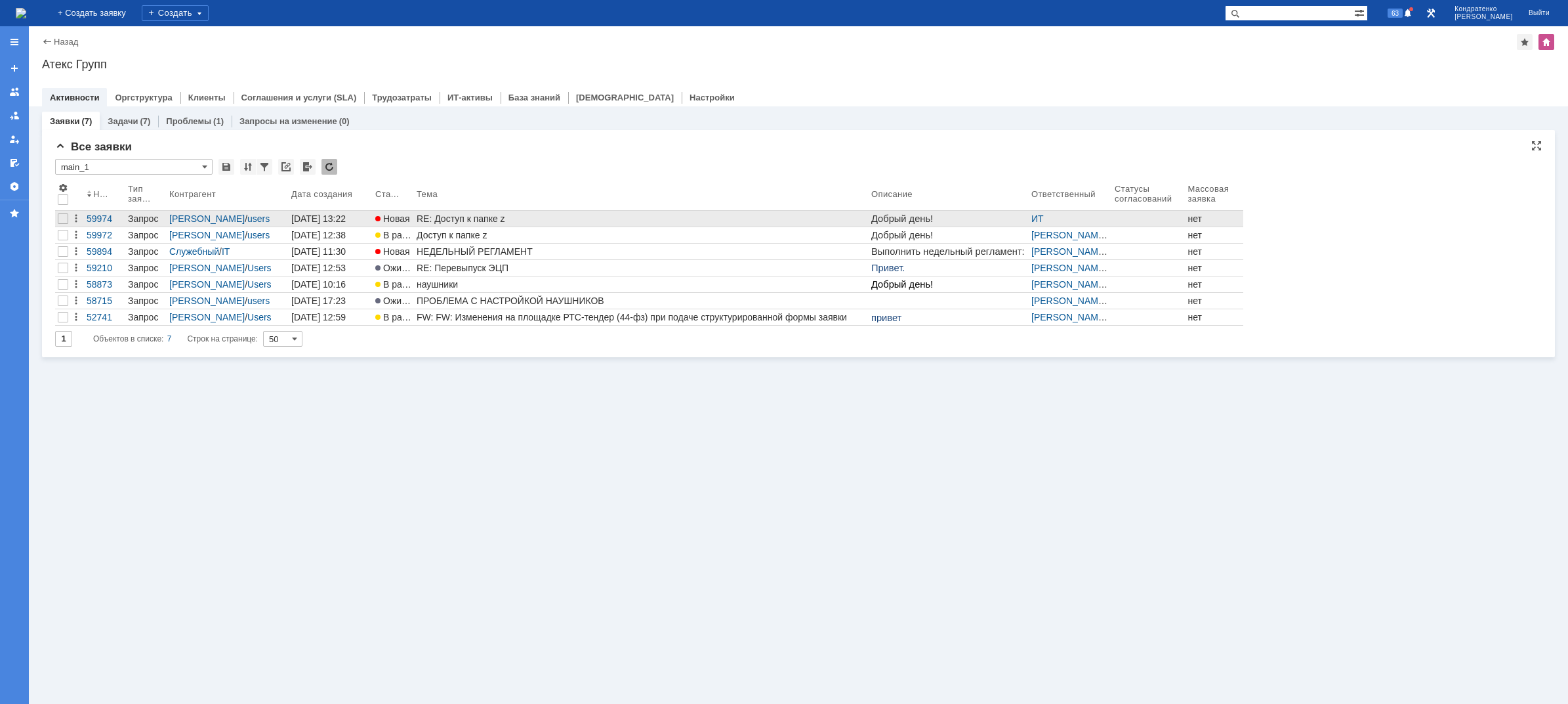
click at [522, 218] on div "RE: Доступ к папке z" at bounding box center [641, 219] width 450 height 11
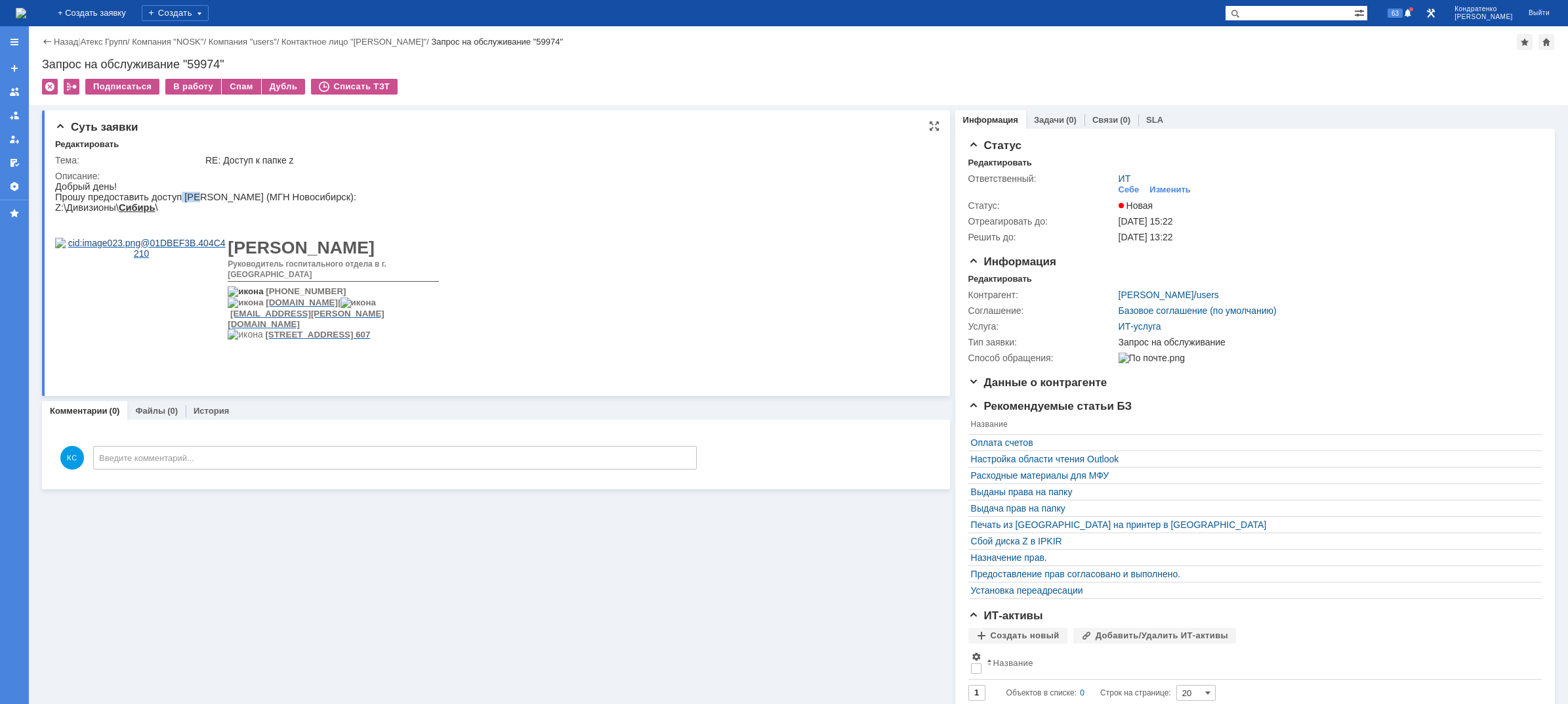
drag, startPoint x: 175, startPoint y: 198, endPoint x: 197, endPoint y: 195, distance: 22.2
click at [192, 195] on p "Прошу предоставить доступ [PERSON_NAME] (МГН Новосибирск):" at bounding box center [247, 197] width 384 height 11
drag, startPoint x: 217, startPoint y: 196, endPoint x: 238, endPoint y: 200, distance: 21.4
click at [232, 198] on p "Прошу предоставить доступ [PERSON_NAME] (МГН Новосибирск):" at bounding box center [247, 197] width 384 height 11
click at [252, 200] on p "Прошу предоставить доступ [PERSON_NAME] (МГН Новосибирск):" at bounding box center [247, 197] width 384 height 11
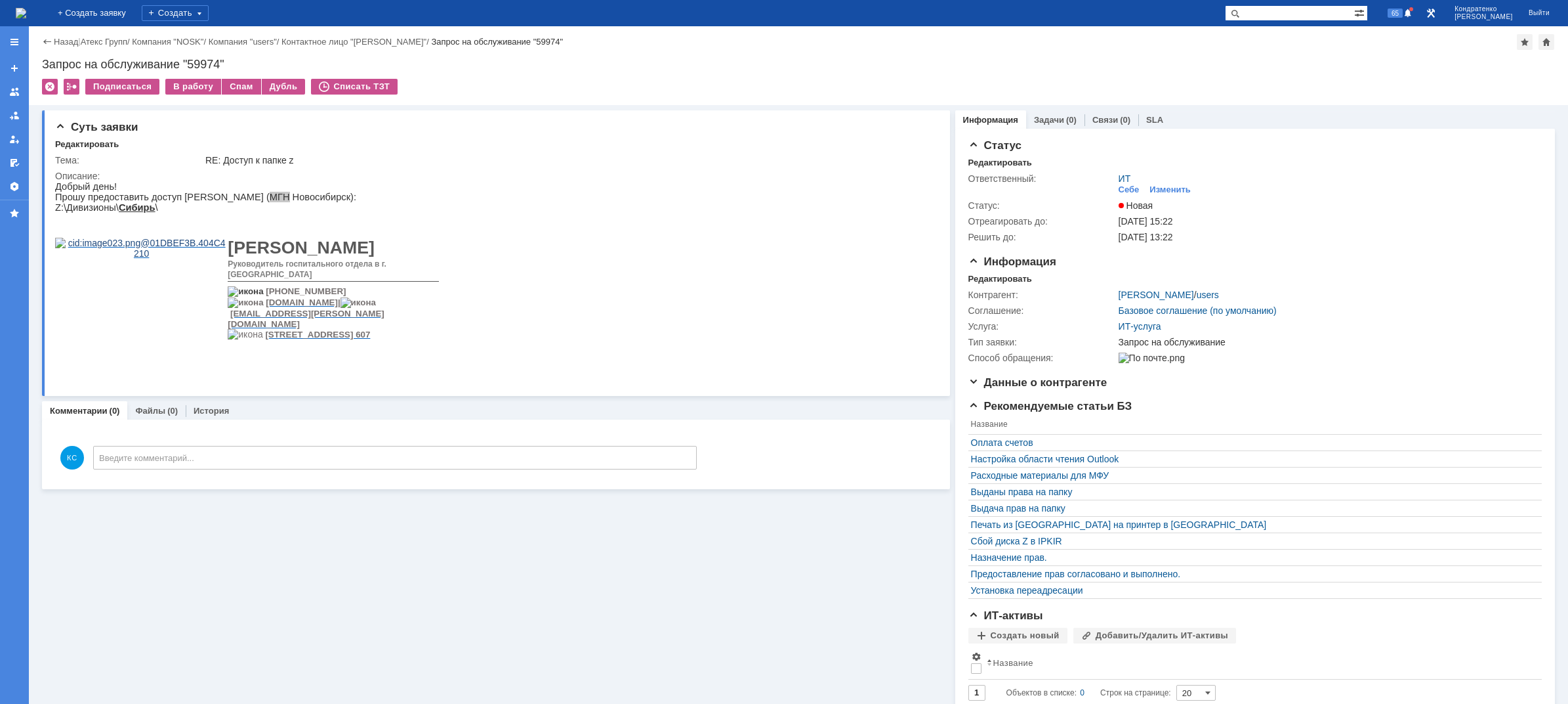
click at [26, 10] on img at bounding box center [22, 13] width 11 height 11
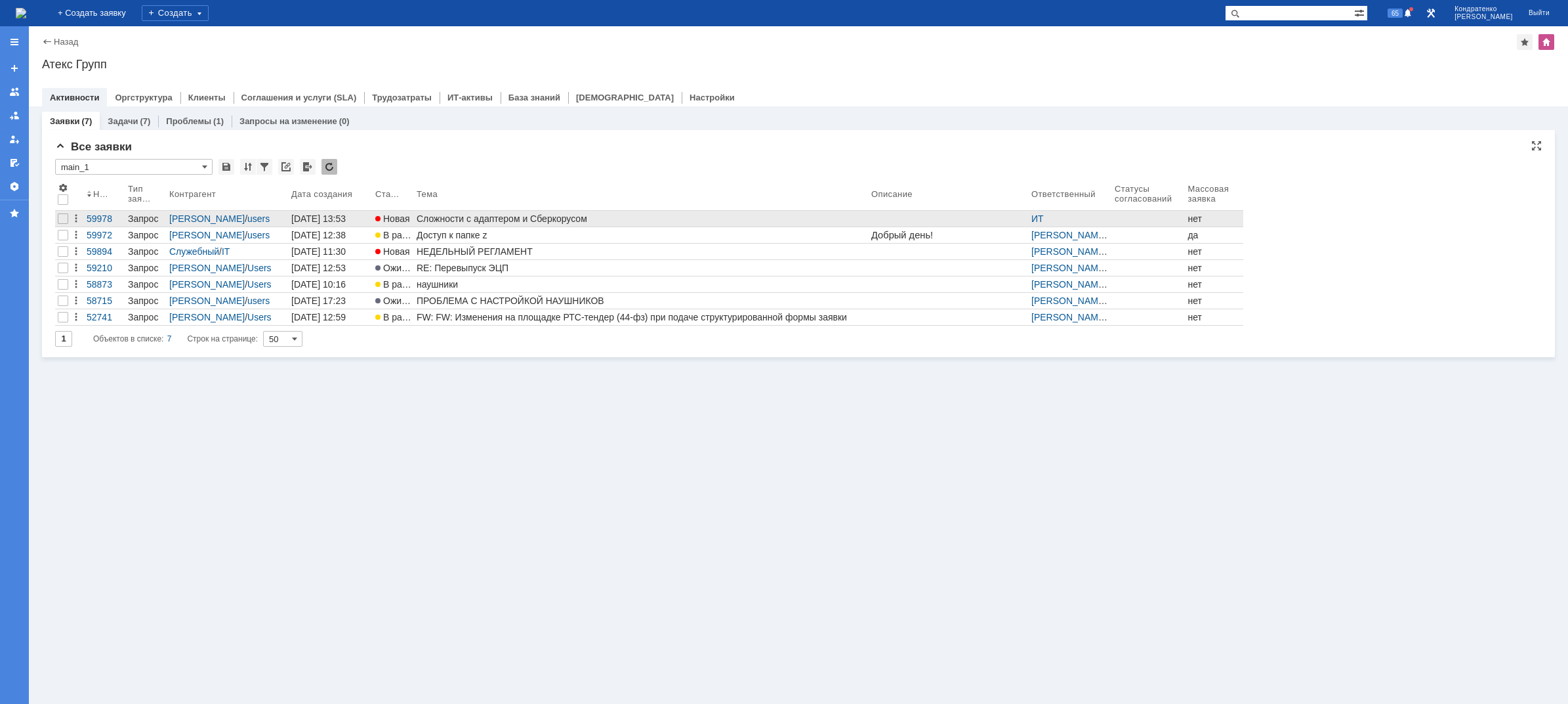
click at [476, 220] on div "Сложности с адаптером и Сберкорусом" at bounding box center [641, 219] width 450 height 11
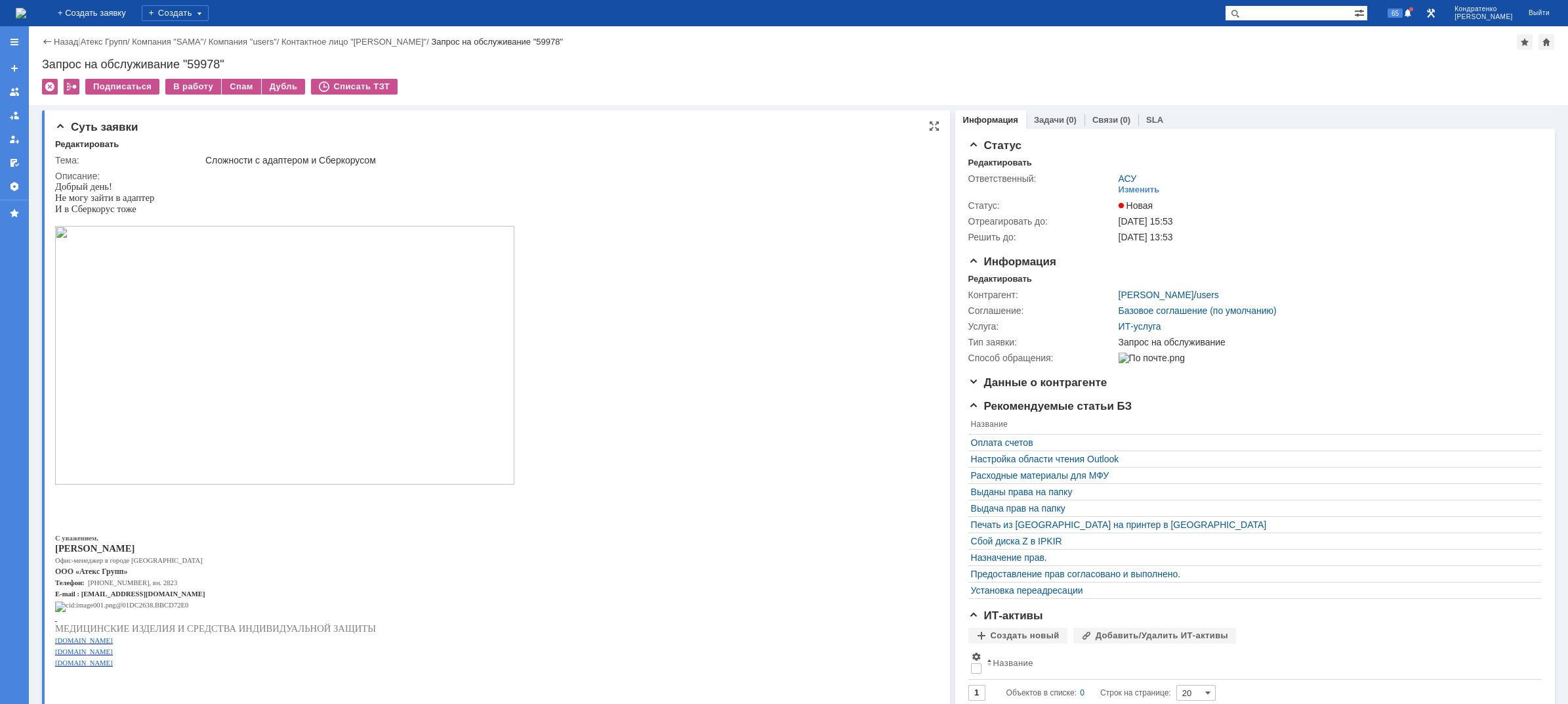
click at [251, 348] on img at bounding box center [285, 355] width 460 height 259
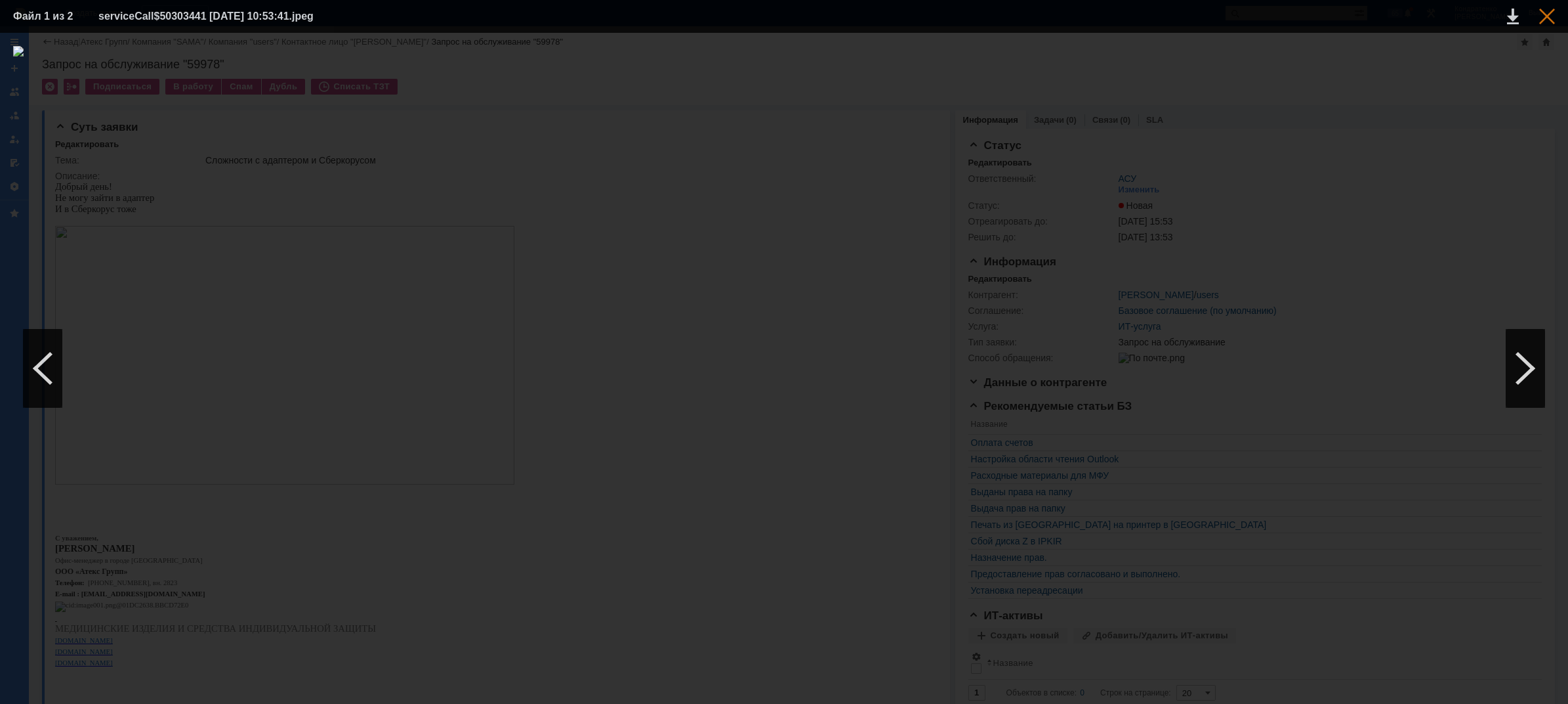
click at [1547, 20] on div at bounding box center [1547, 17] width 16 height 16
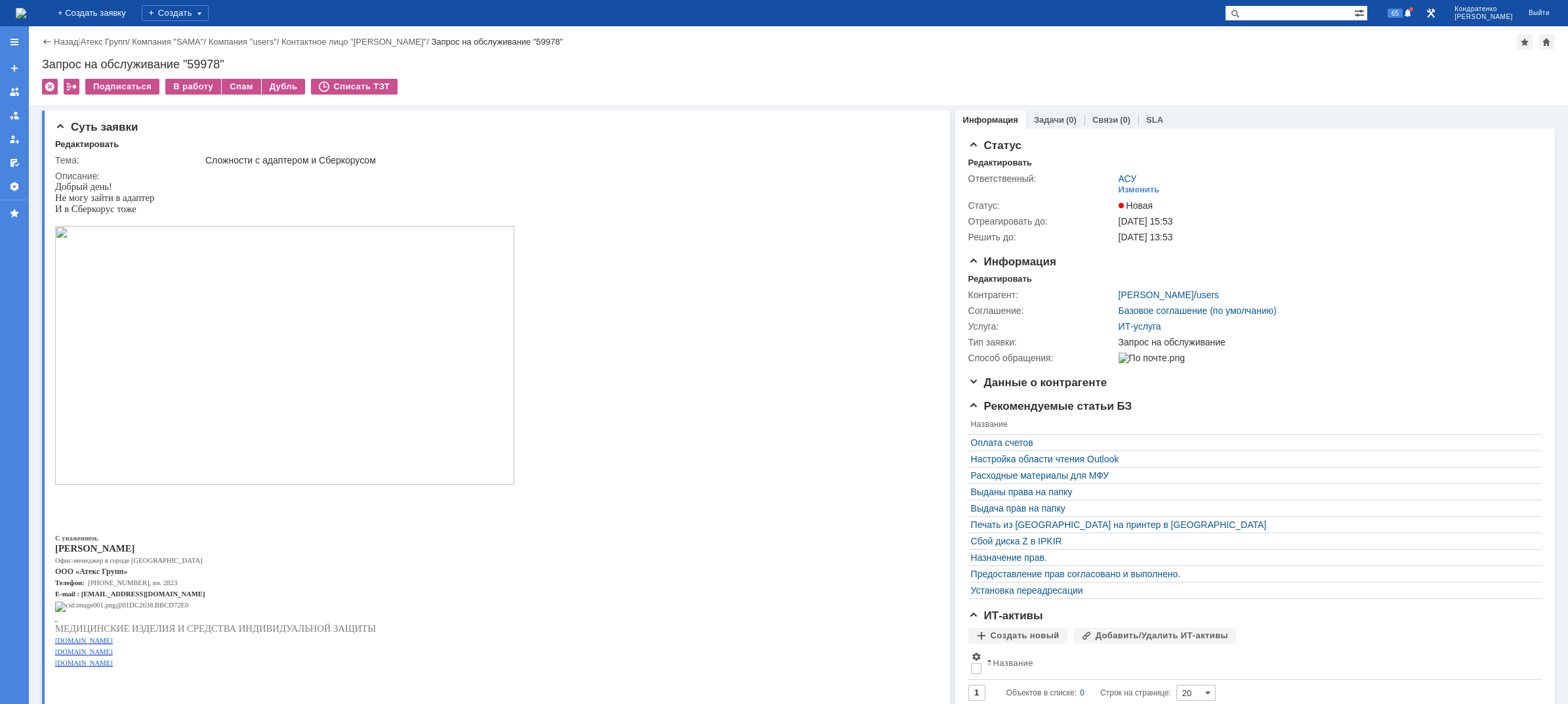
click at [26, 8] on img at bounding box center [22, 13] width 11 height 11
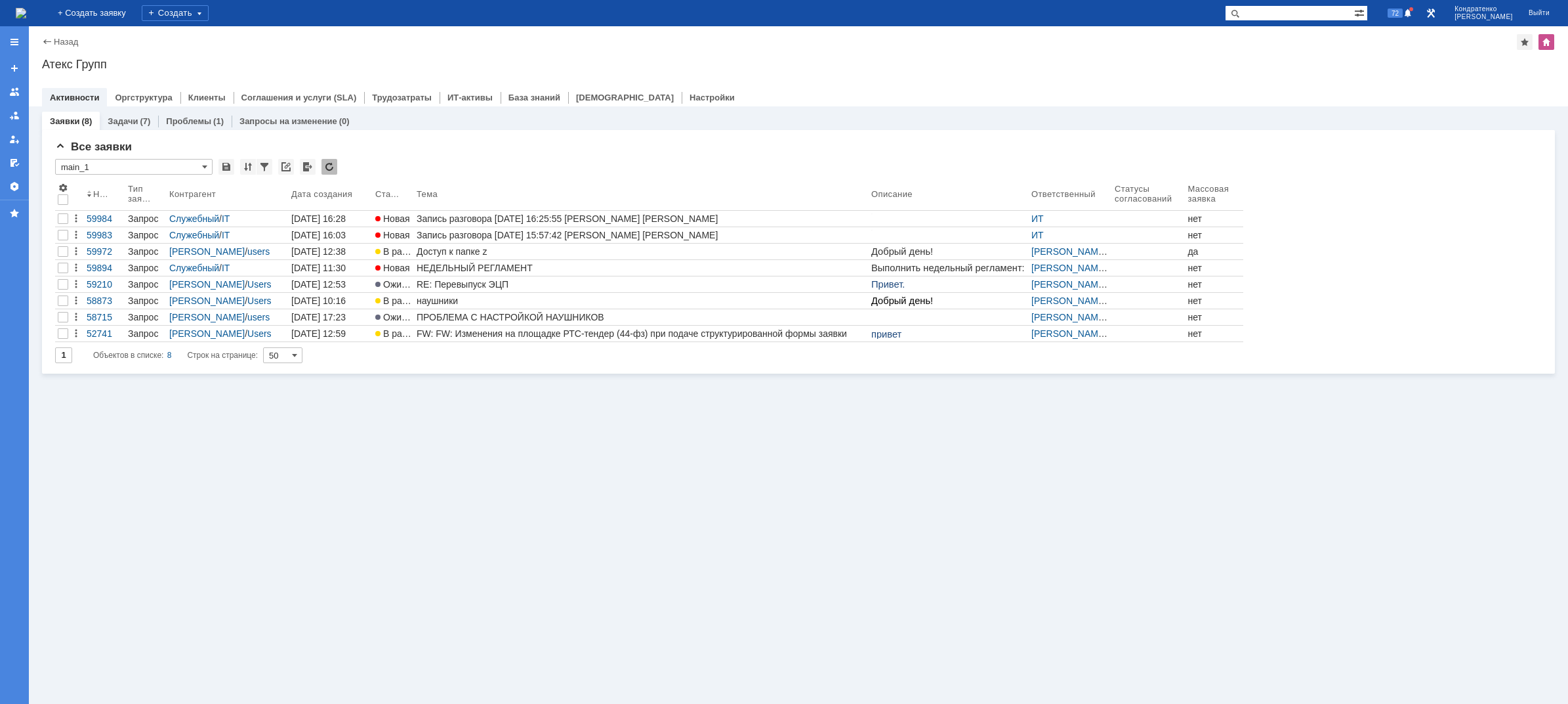
click at [663, 512] on div "Заявки (8) Задачи (7) Проблемы (1) Запросы на изменение (0) Все заявки * main_1…" at bounding box center [798, 404] width 1539 height 597
